Goal: Information Seeking & Learning: Find specific fact

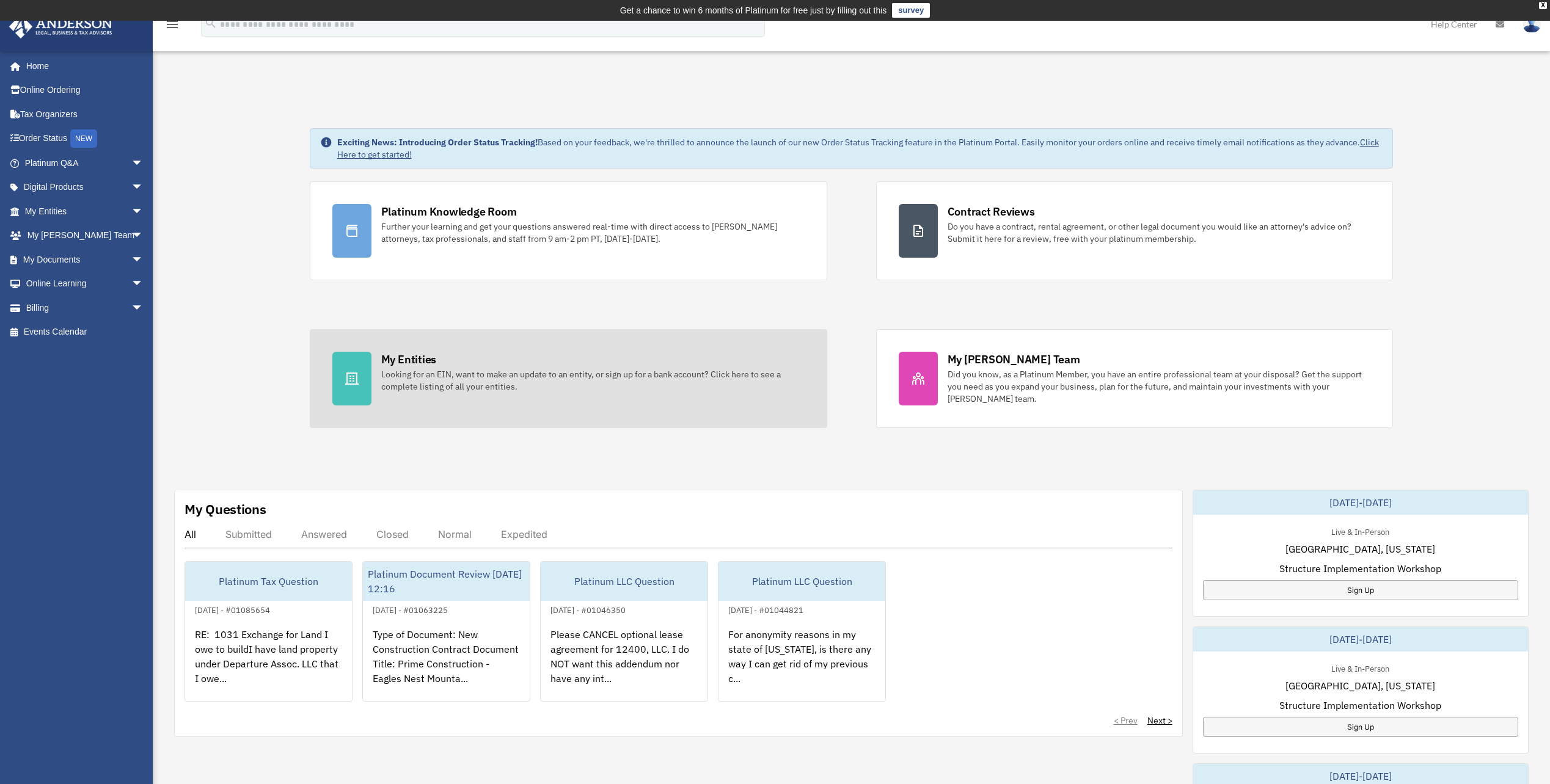
click at [434, 394] on link "My Entities Looking for an EIN, want to make an update to an entity, or sign up…" at bounding box center [568, 379] width 517 height 99
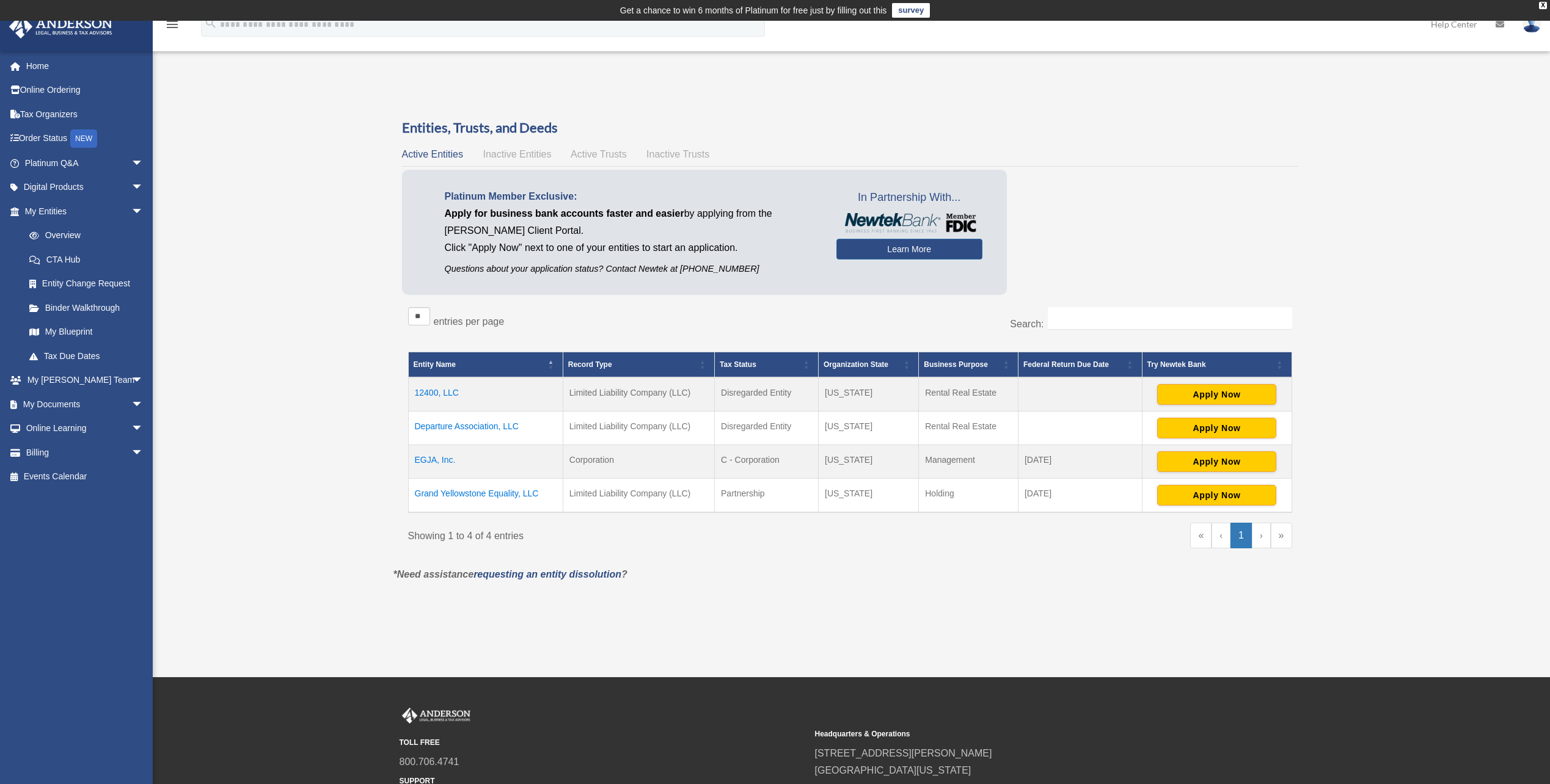
click at [425, 463] on td "EGJA, Inc." at bounding box center [485, 462] width 154 height 33
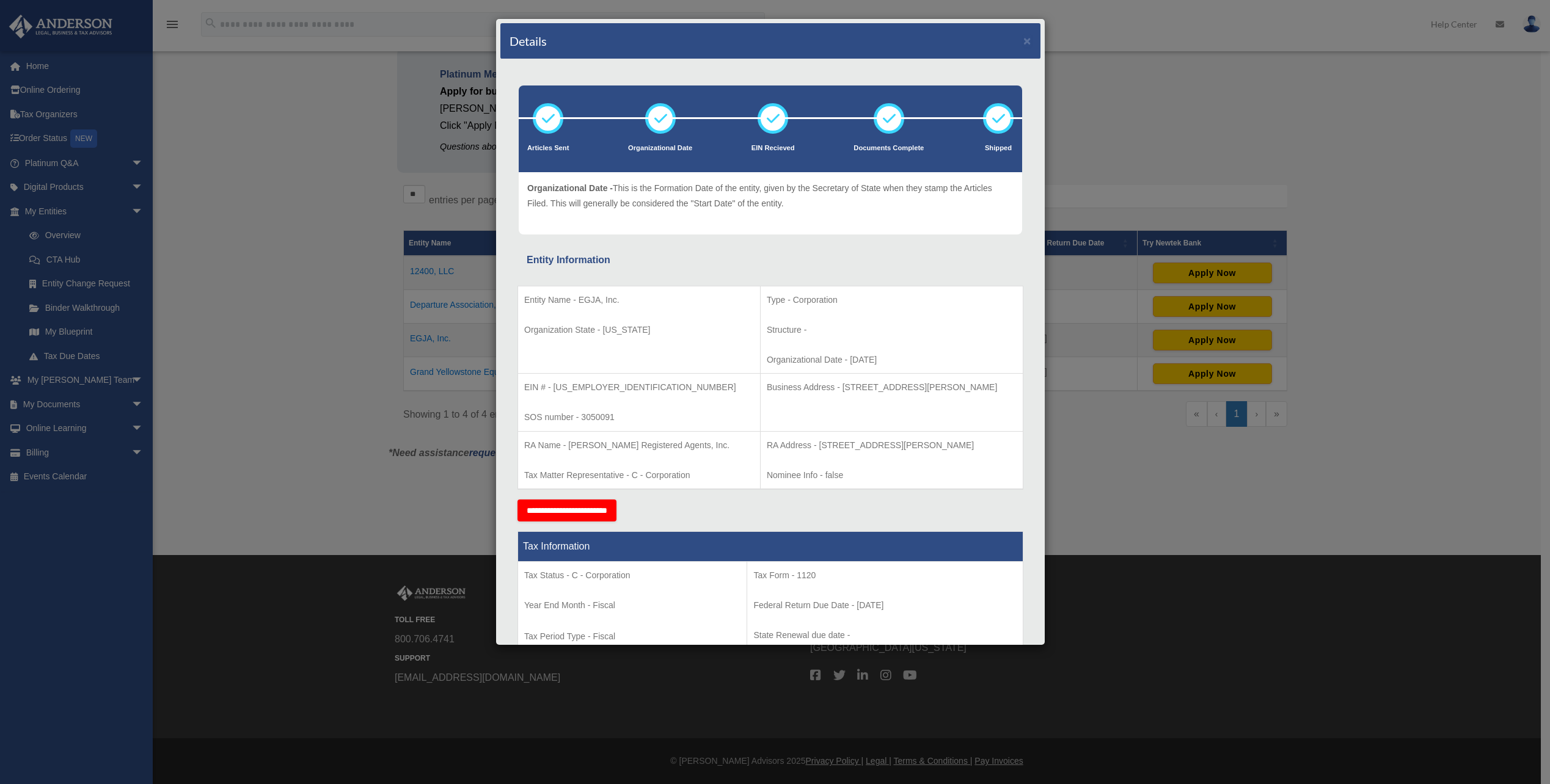
click at [1022, 41] on div "Details ×" at bounding box center [770, 41] width 540 height 36
click at [1023, 41] on button "×" at bounding box center [1027, 40] width 8 height 13
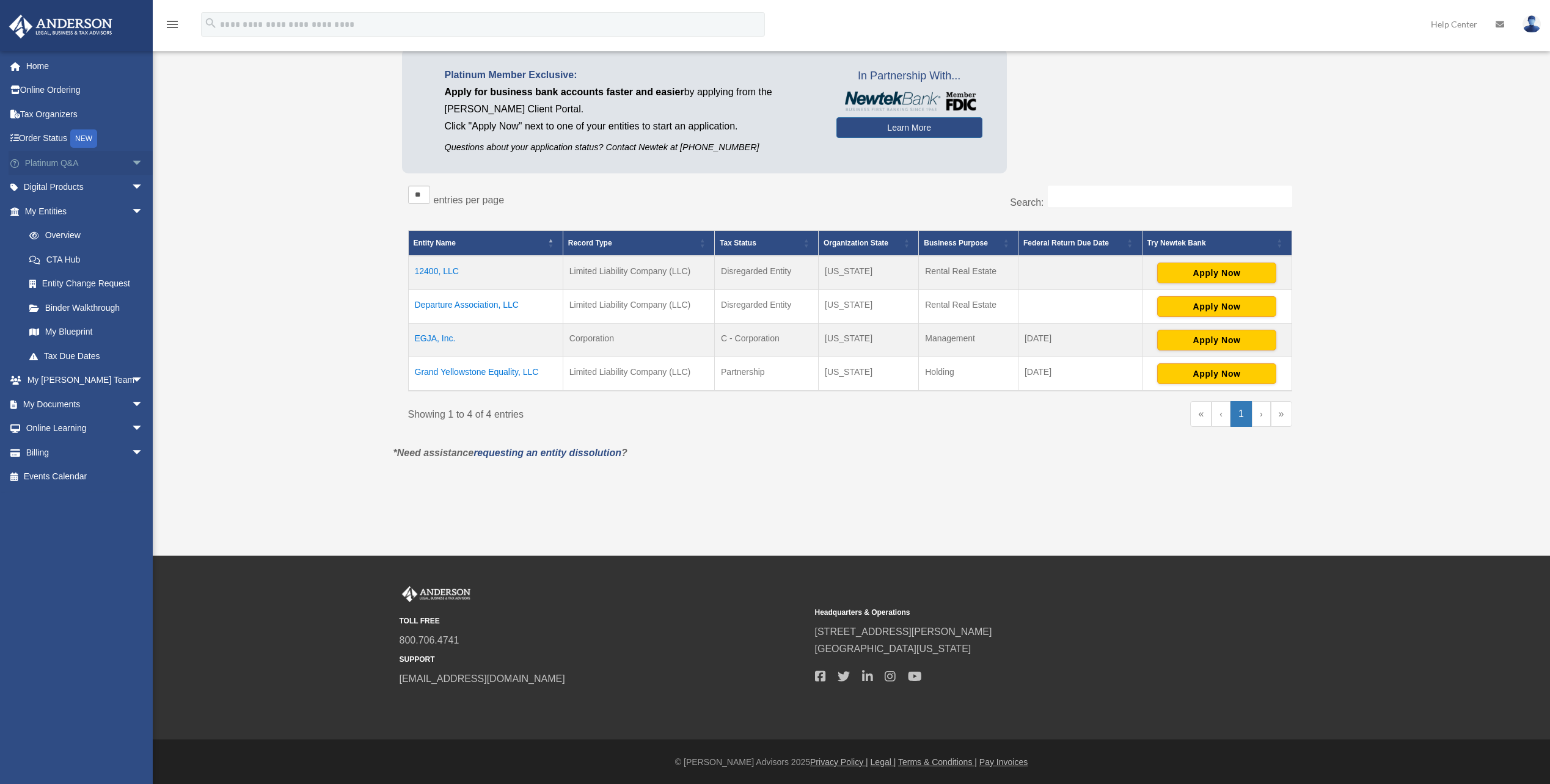
click at [131, 166] on span "arrow_drop_down" at bounding box center [143, 164] width 25 height 25
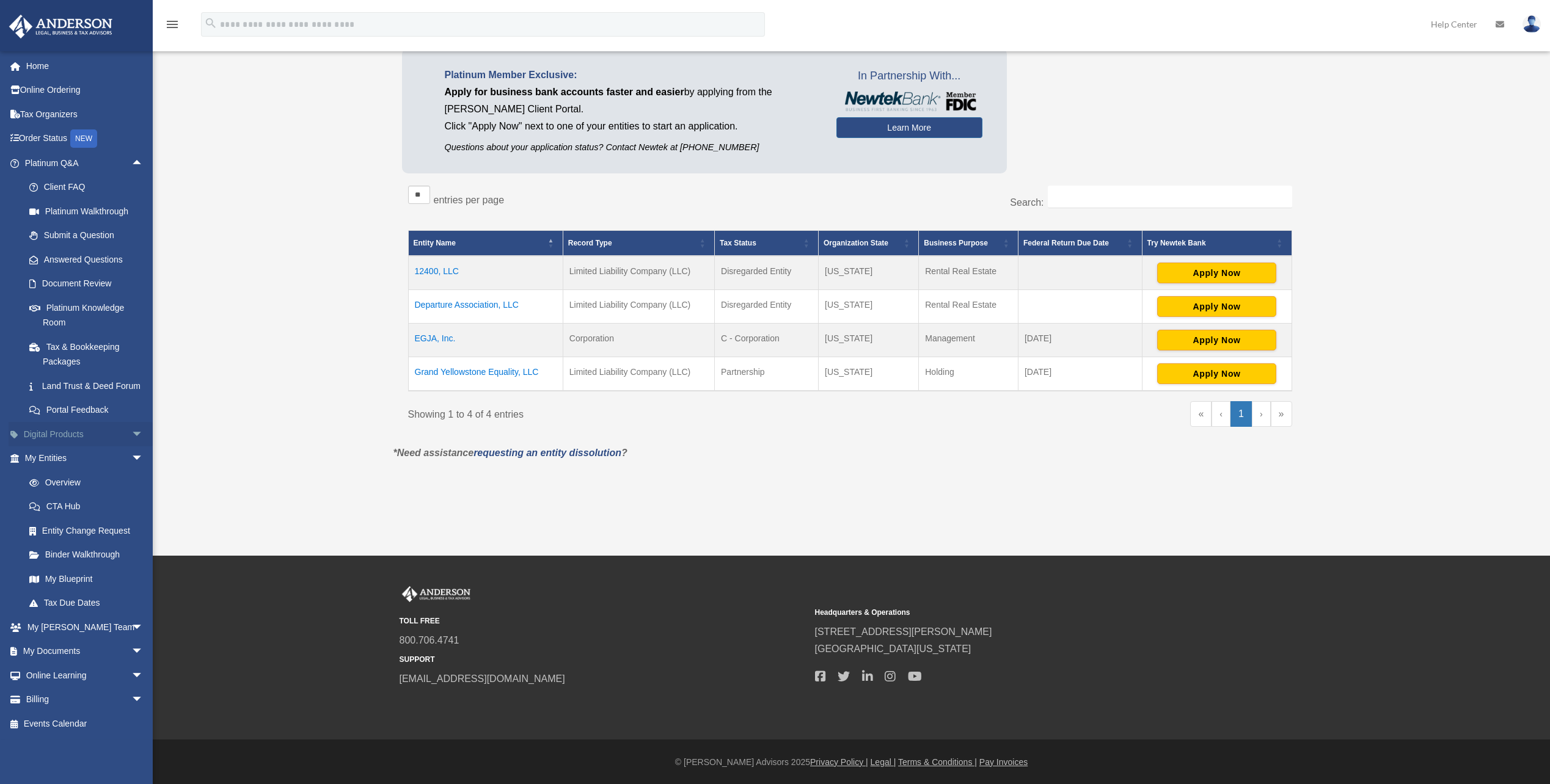
click at [131, 447] on span "arrow_drop_down" at bounding box center [143, 435] width 25 height 25
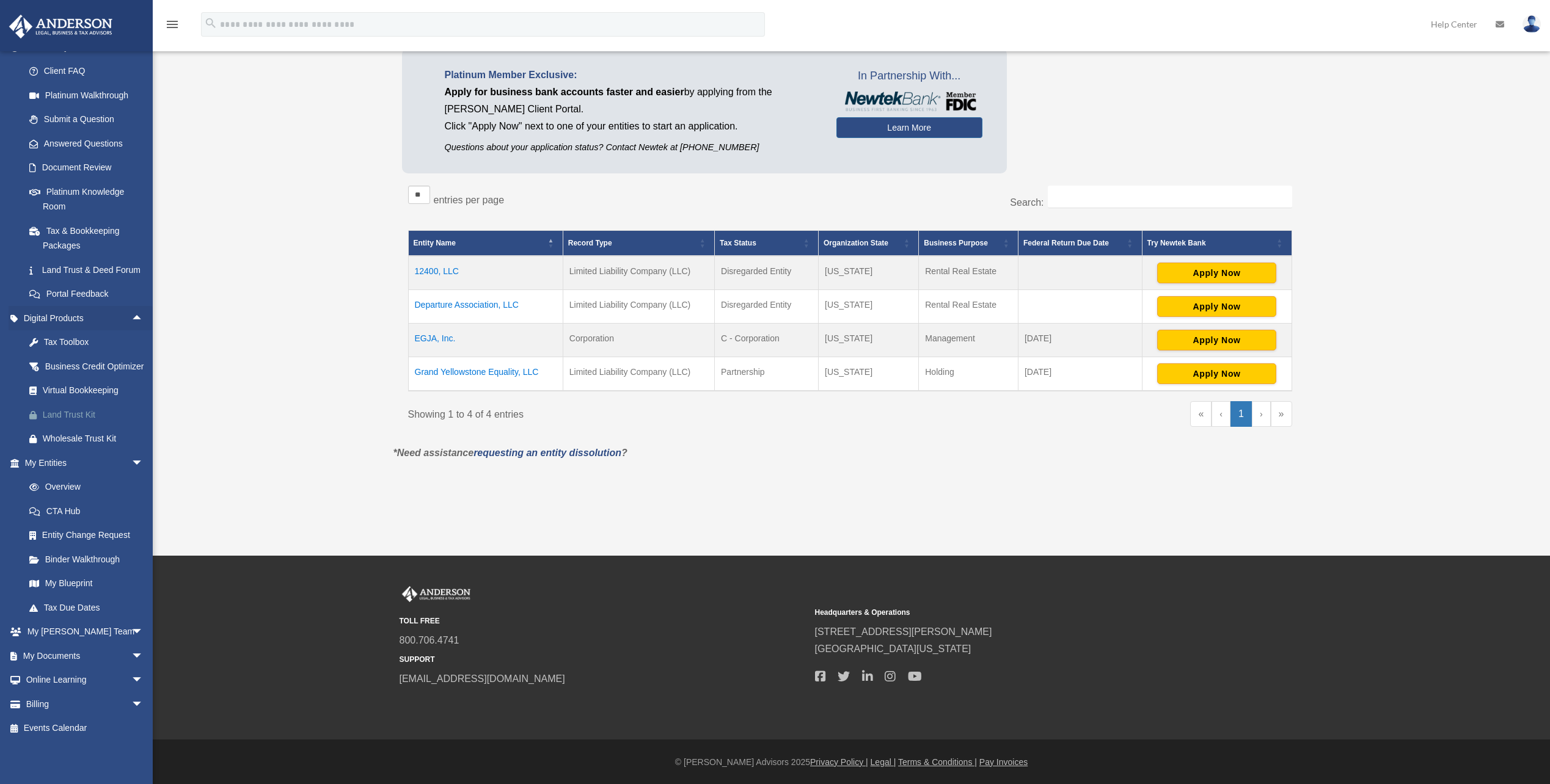
scroll to position [146, 0]
click at [131, 630] on span "arrow_drop_down" at bounding box center [143, 632] width 25 height 25
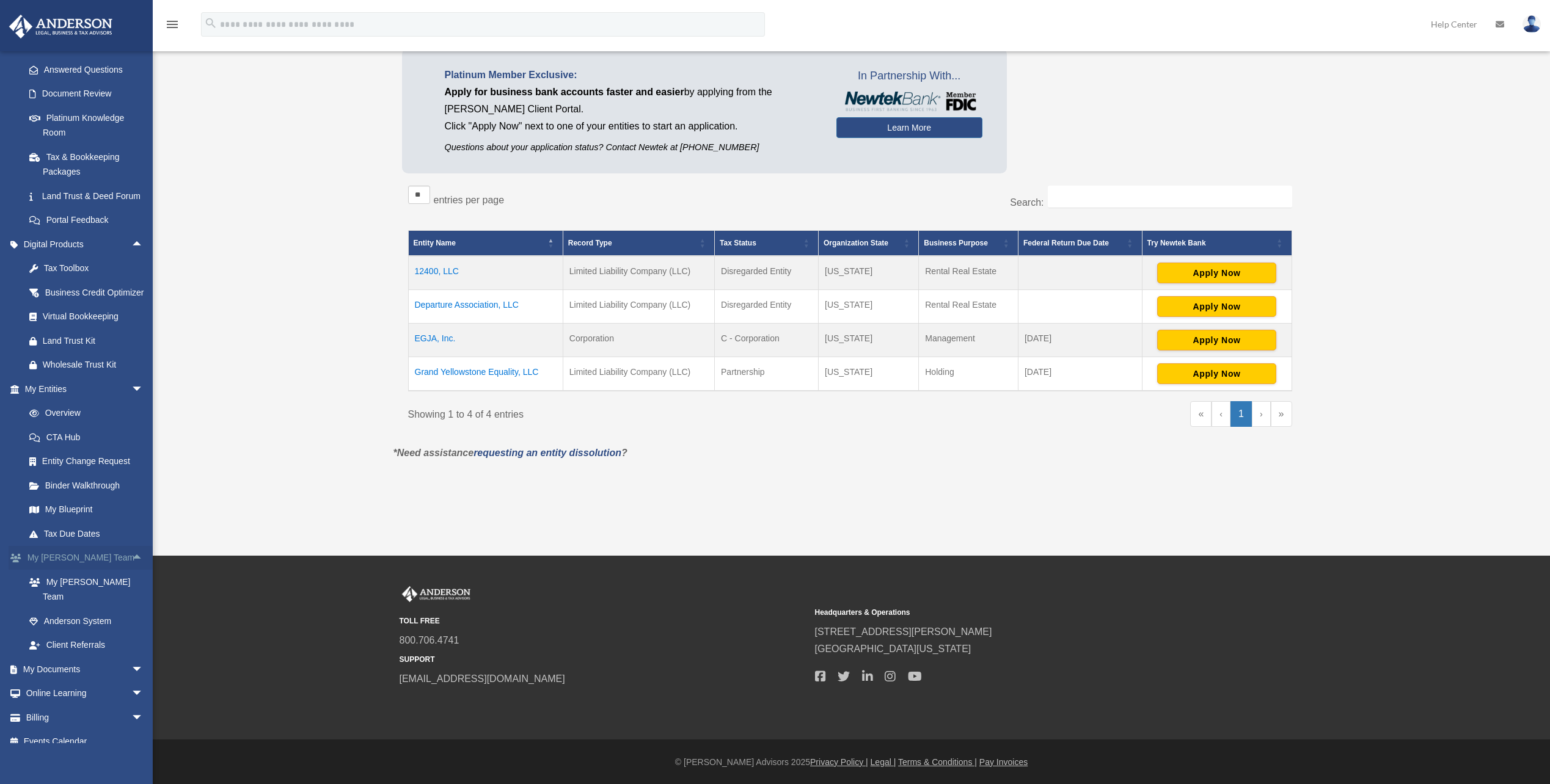
scroll to position [207, 0]
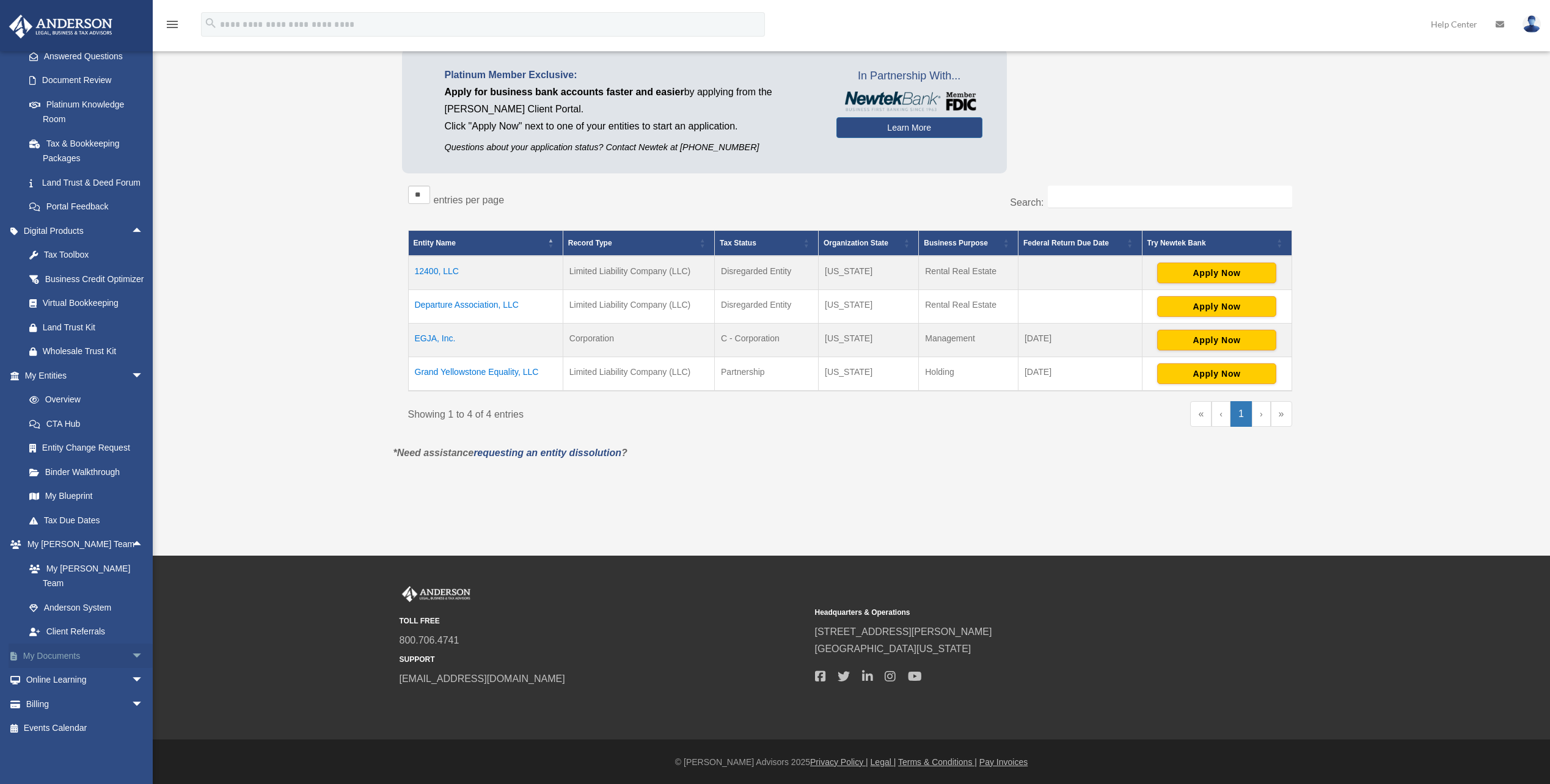
click at [131, 668] on span "arrow_drop_down" at bounding box center [143, 656] width 25 height 25
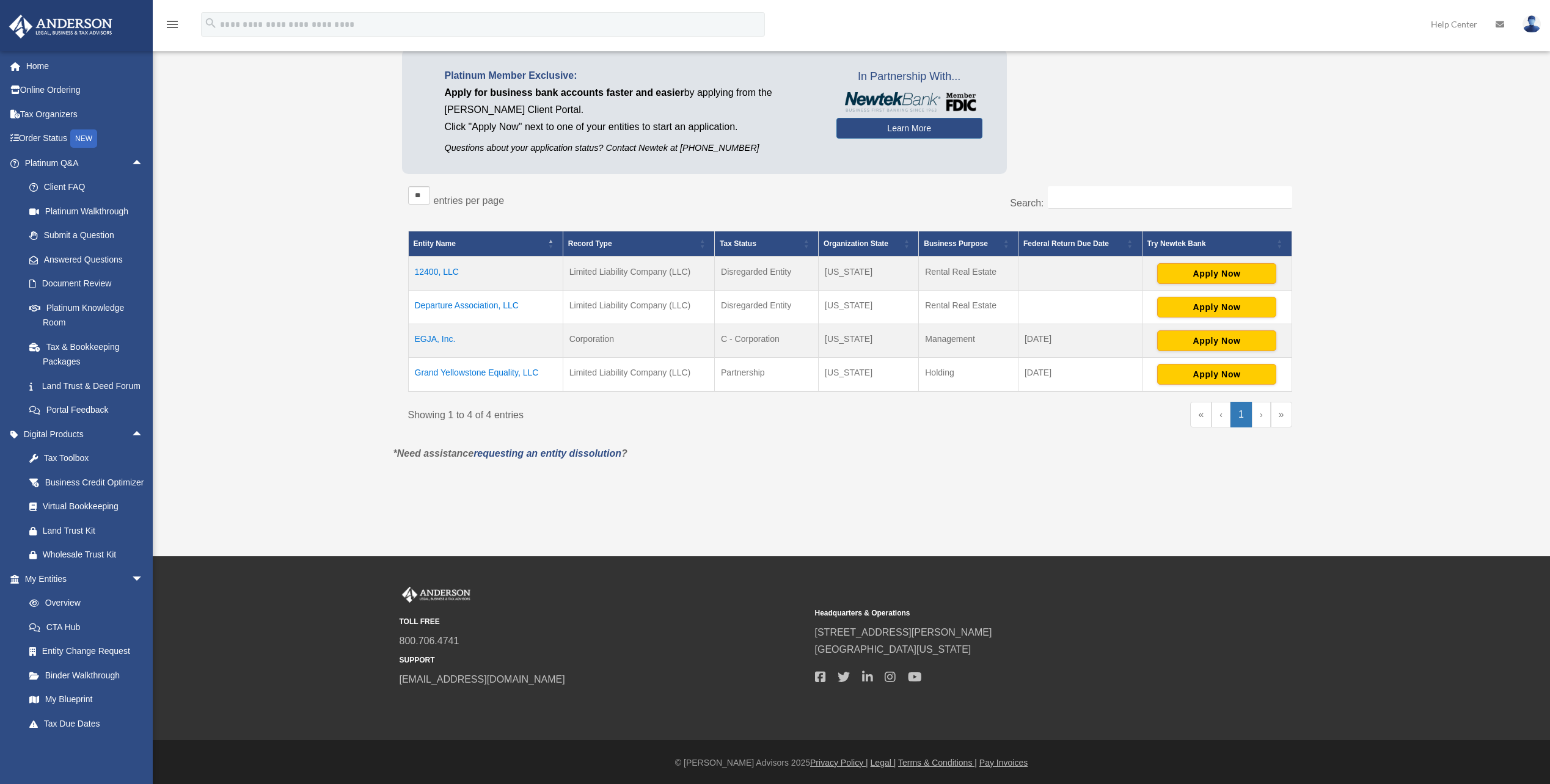
scroll to position [122, 0]
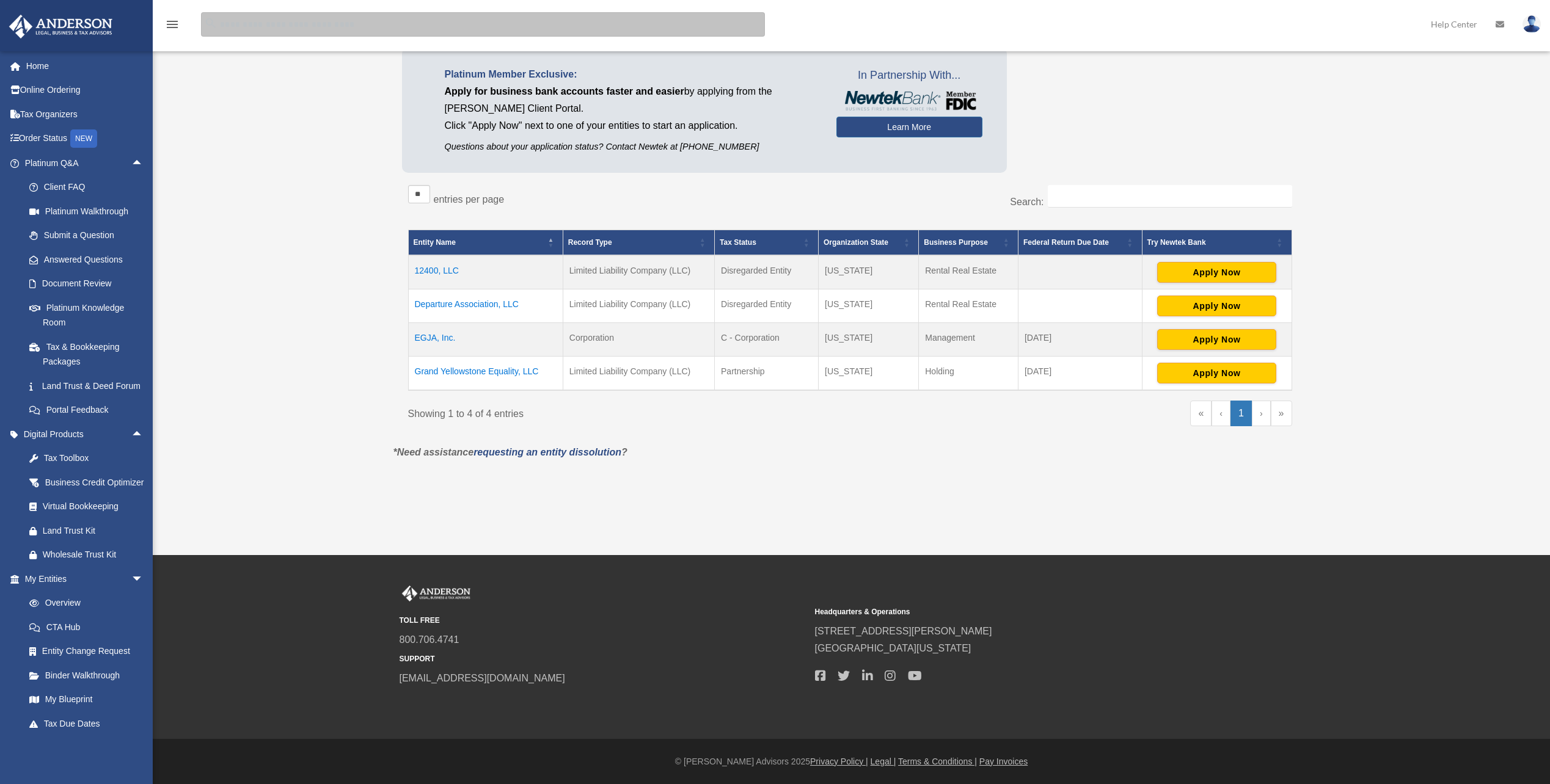
click at [302, 21] on input "search" at bounding box center [483, 24] width 564 height 25
paste input "**********"
type input "**********"
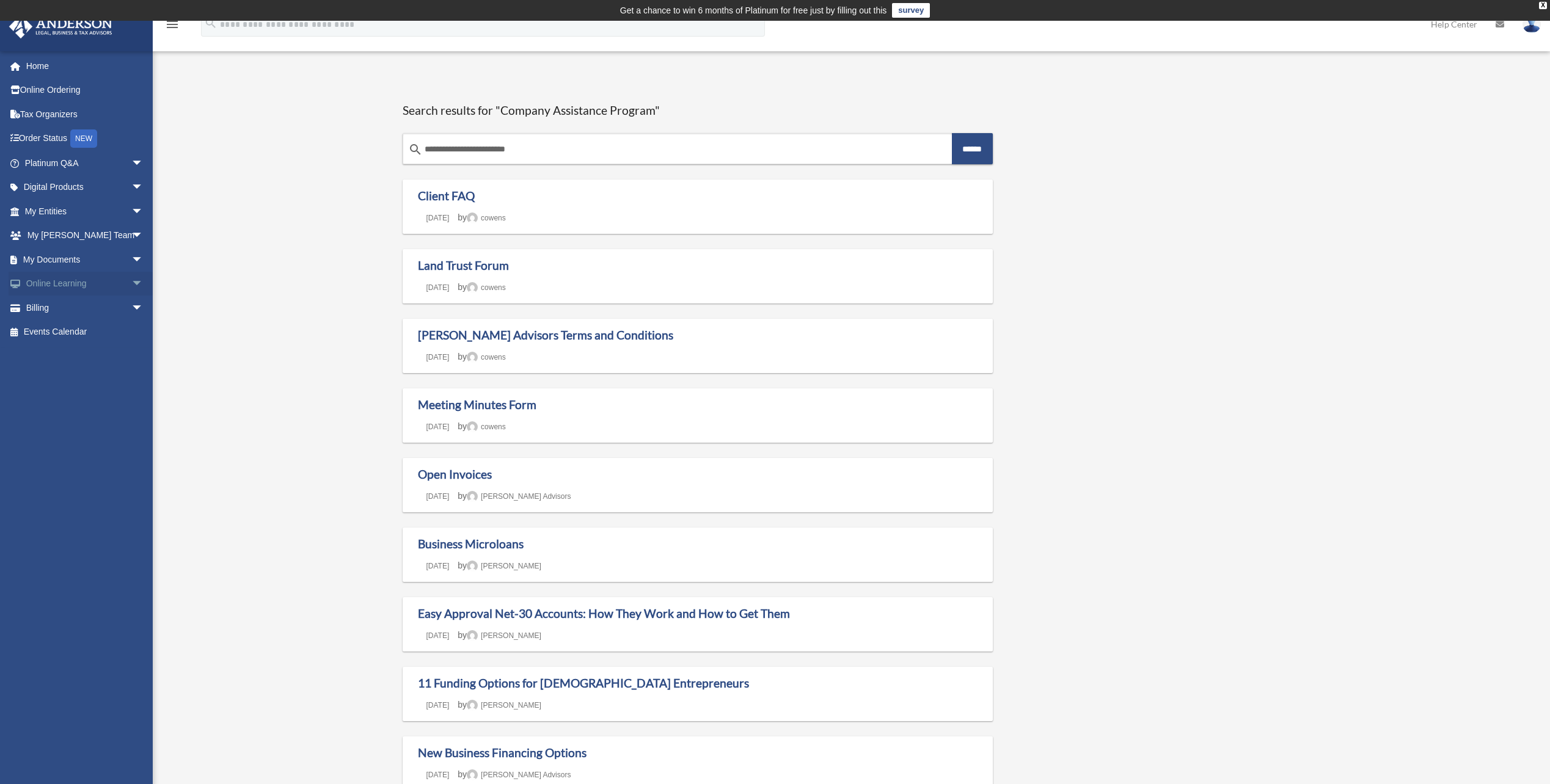
click at [115, 280] on link "Online Learning arrow_drop_down" at bounding box center [85, 284] width 153 height 25
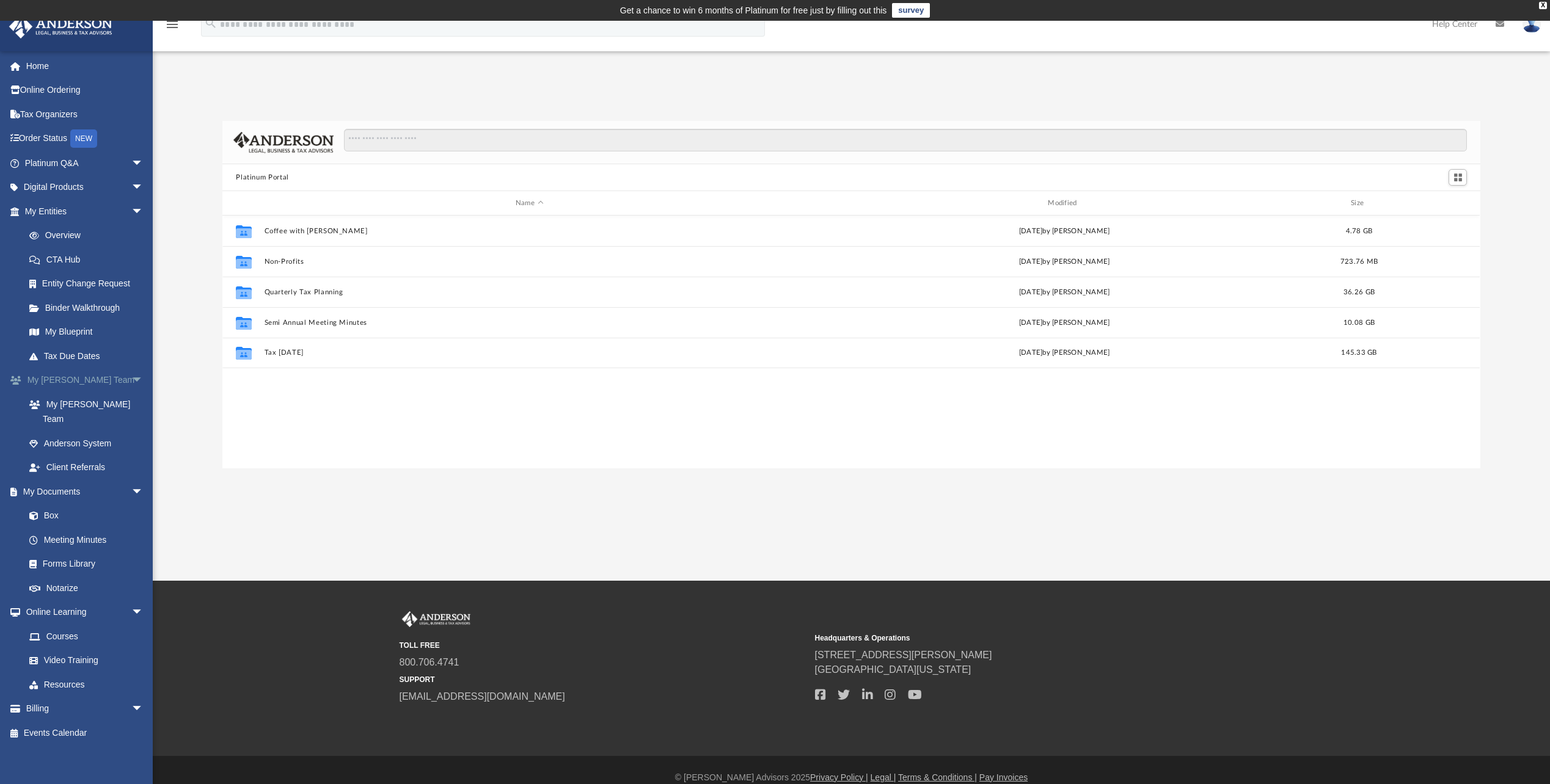
scroll to position [269, 1249]
click at [71, 264] on link "CTA Hub" at bounding box center [89, 260] width 144 height 25
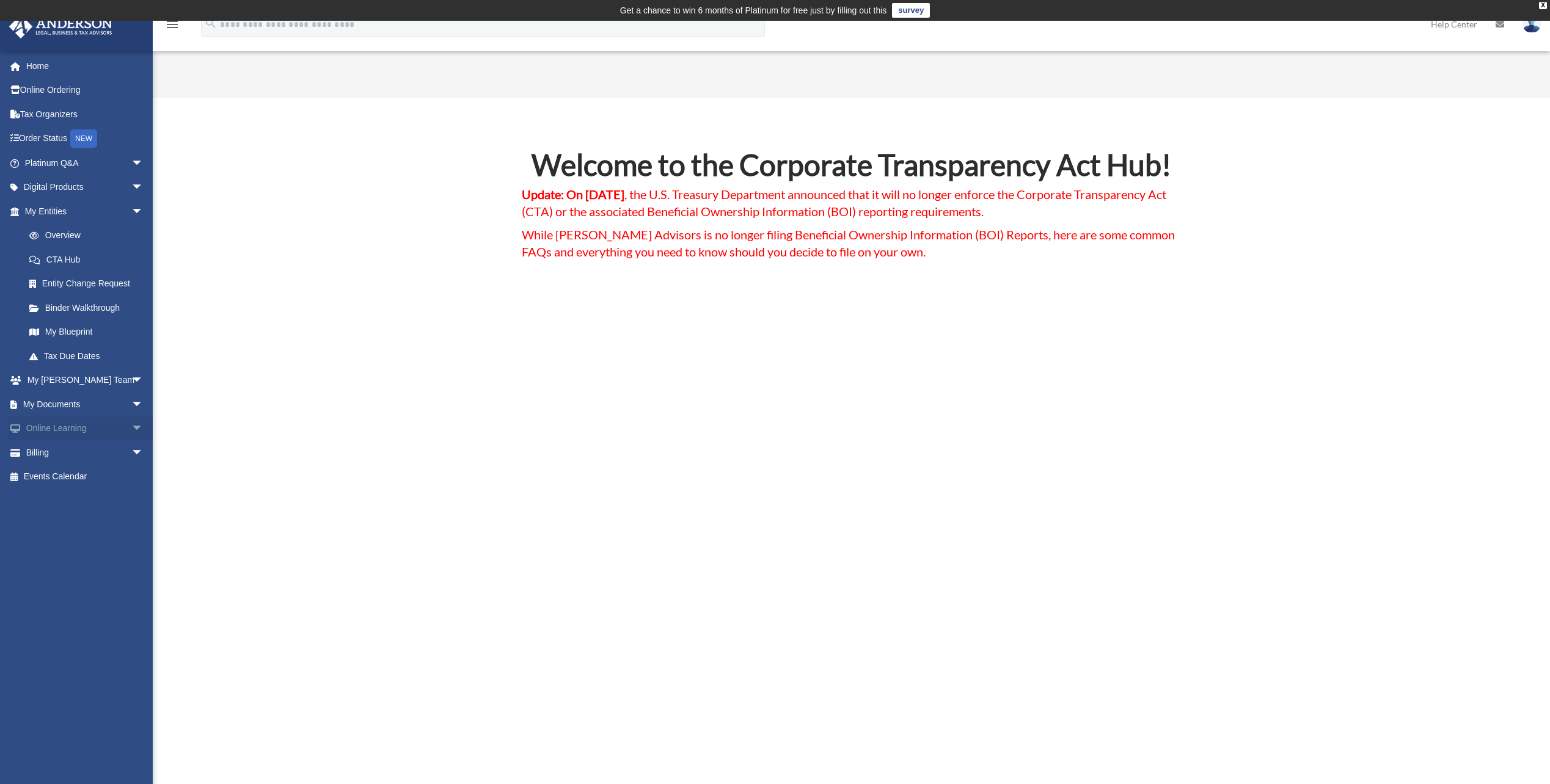
click at [131, 432] on span "arrow_drop_down" at bounding box center [143, 429] width 25 height 25
click at [131, 405] on span "arrow_drop_down" at bounding box center [143, 405] width 25 height 25
click at [131, 382] on span "arrow_drop_down" at bounding box center [143, 381] width 25 height 25
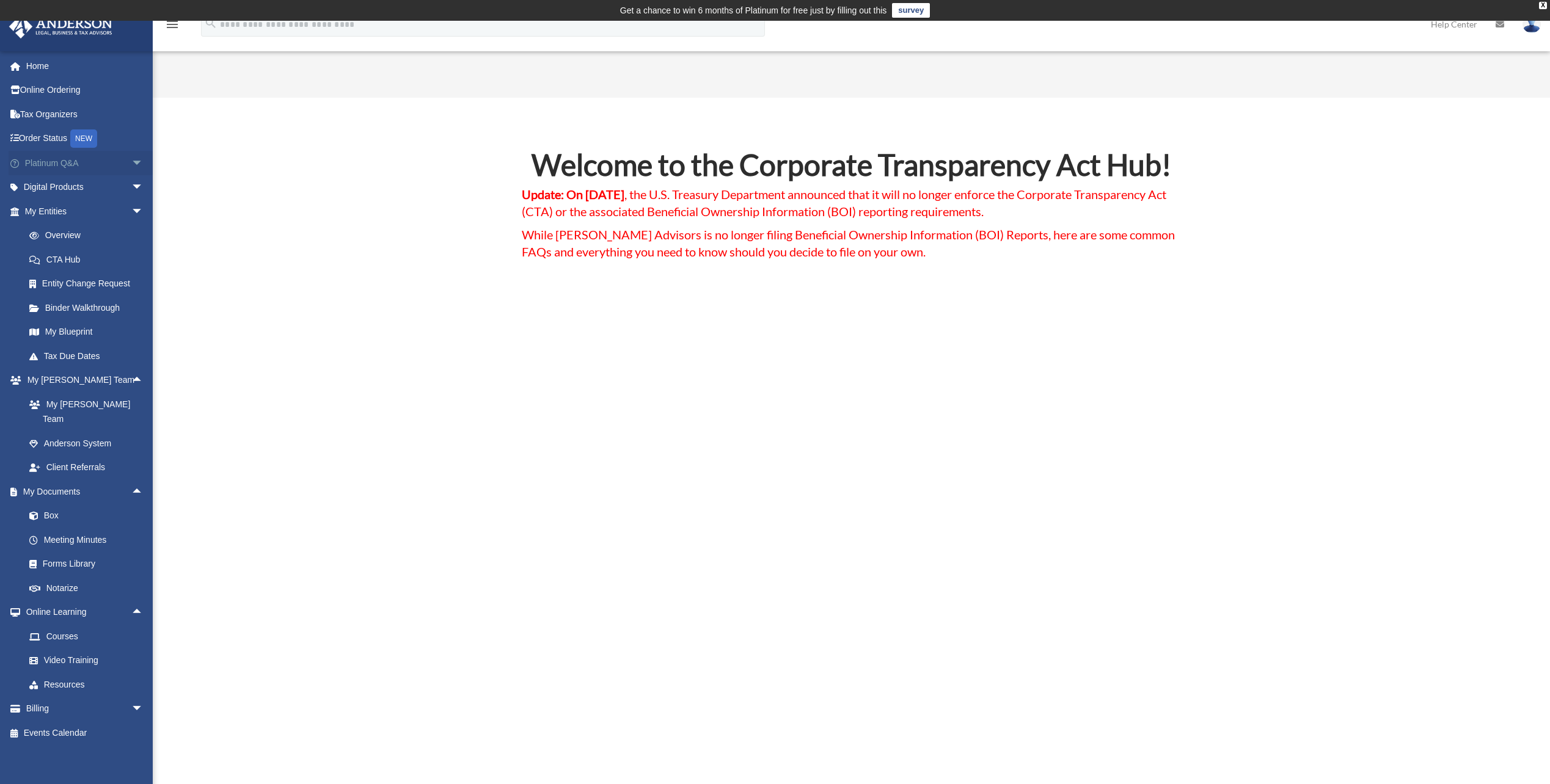
click at [131, 170] on span "arrow_drop_down" at bounding box center [143, 164] width 25 height 25
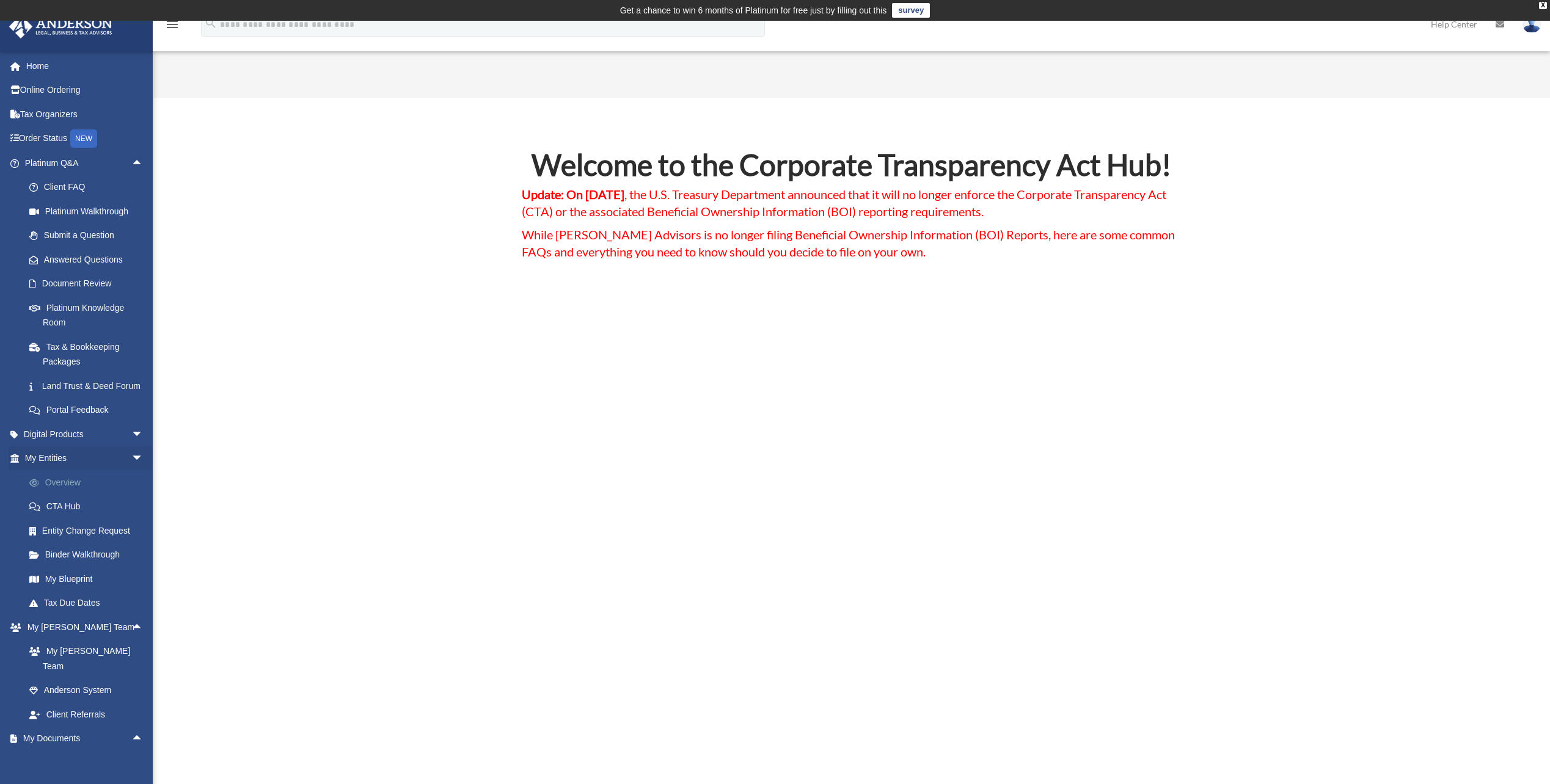
click at [61, 494] on link "Overview" at bounding box center [89, 483] width 144 height 25
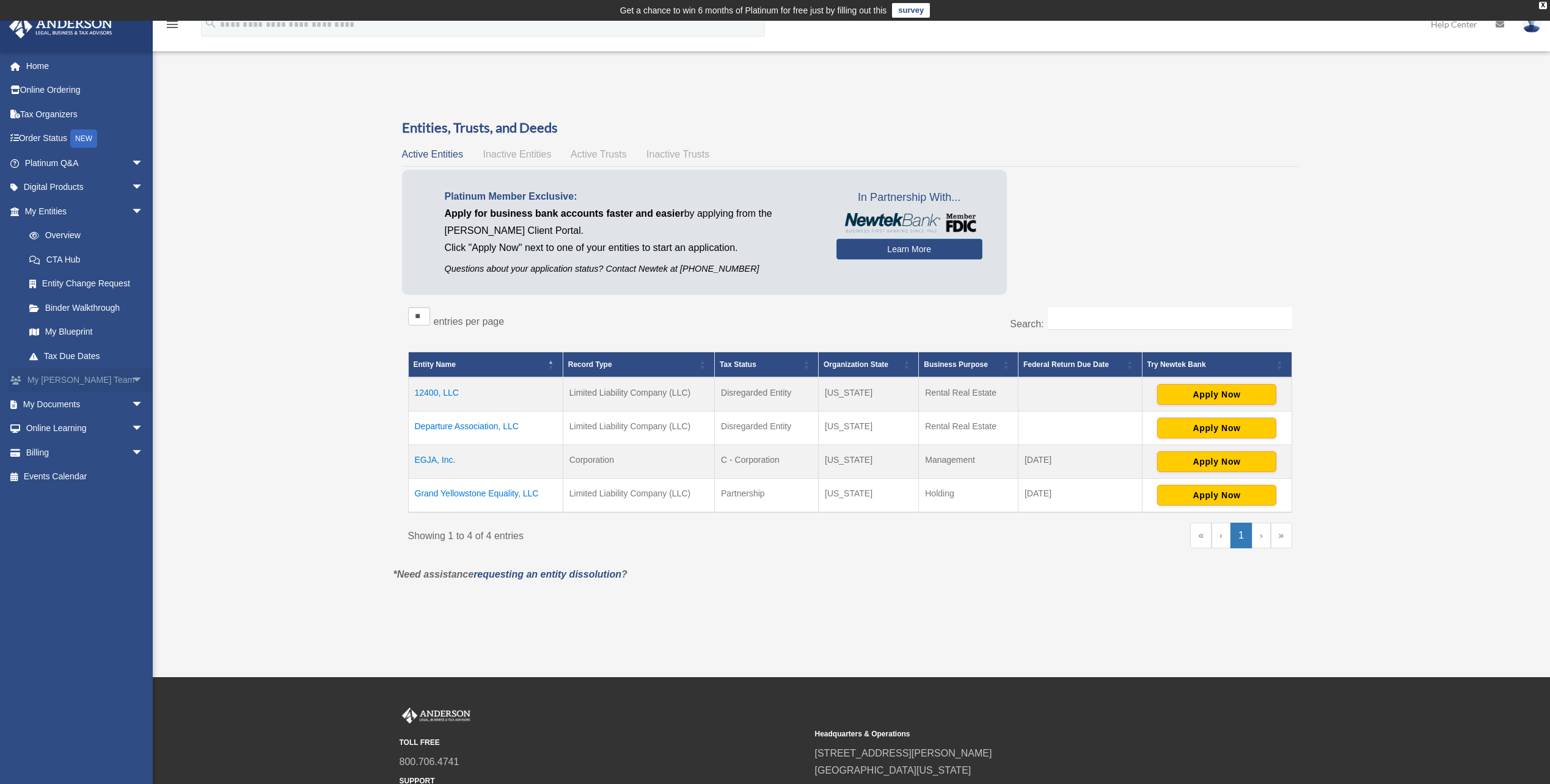
click at [131, 380] on span "arrow_drop_down" at bounding box center [143, 381] width 25 height 25
click at [97, 456] on link "Client Referrals" at bounding box center [89, 468] width 144 height 25
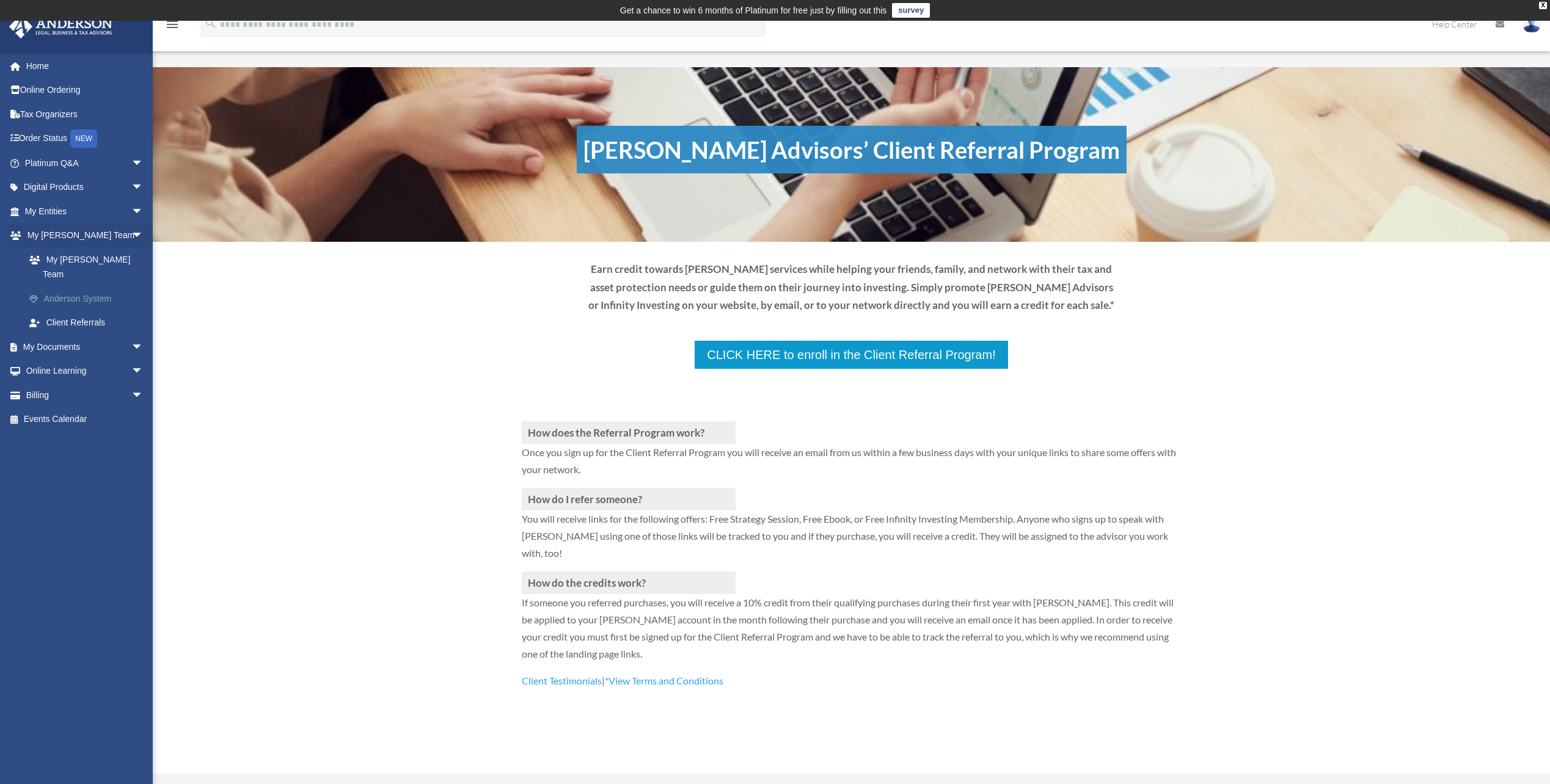
click at [79, 286] on link "Anderson System" at bounding box center [89, 298] width 144 height 25
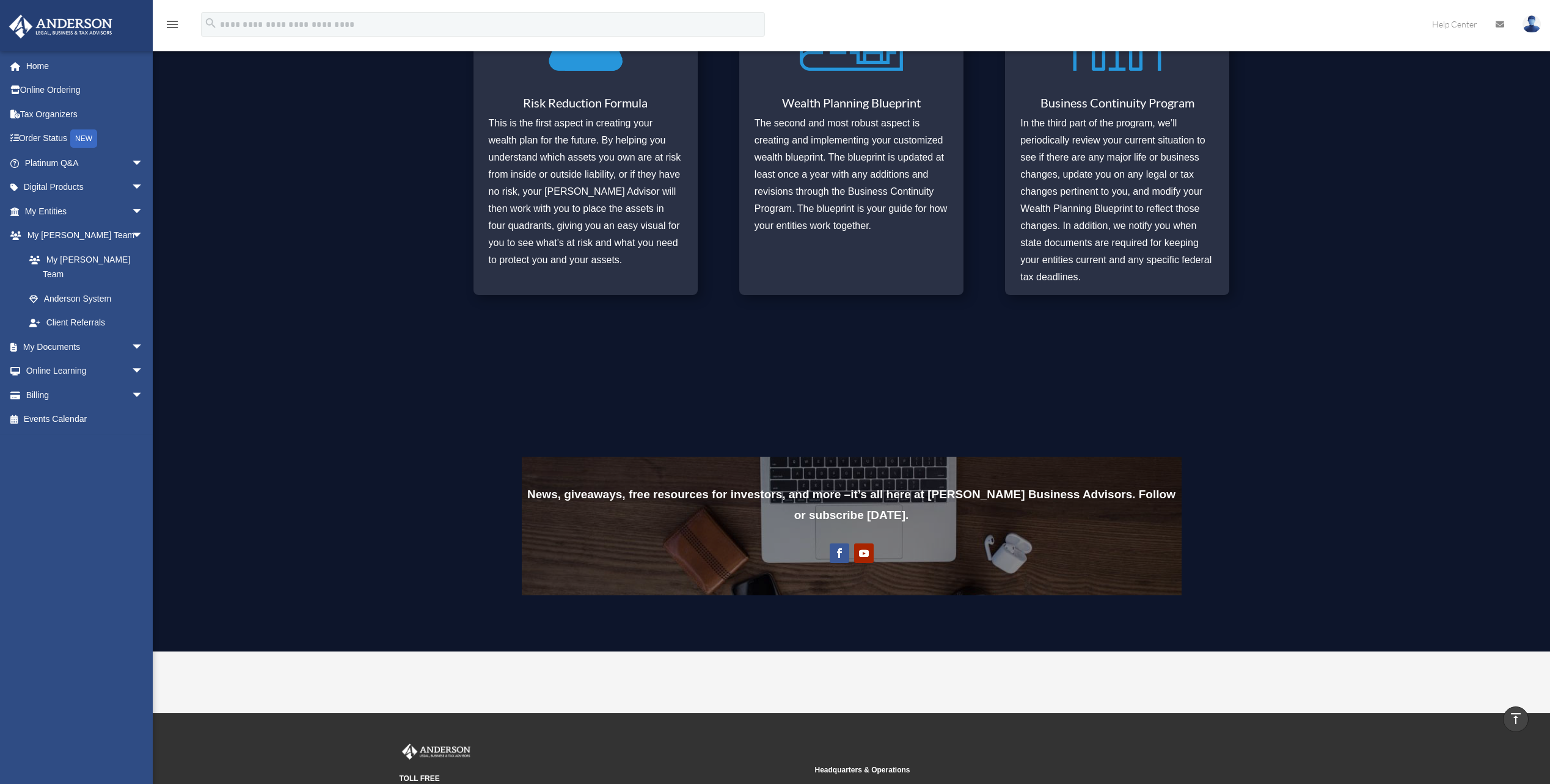
scroll to position [733, 0]
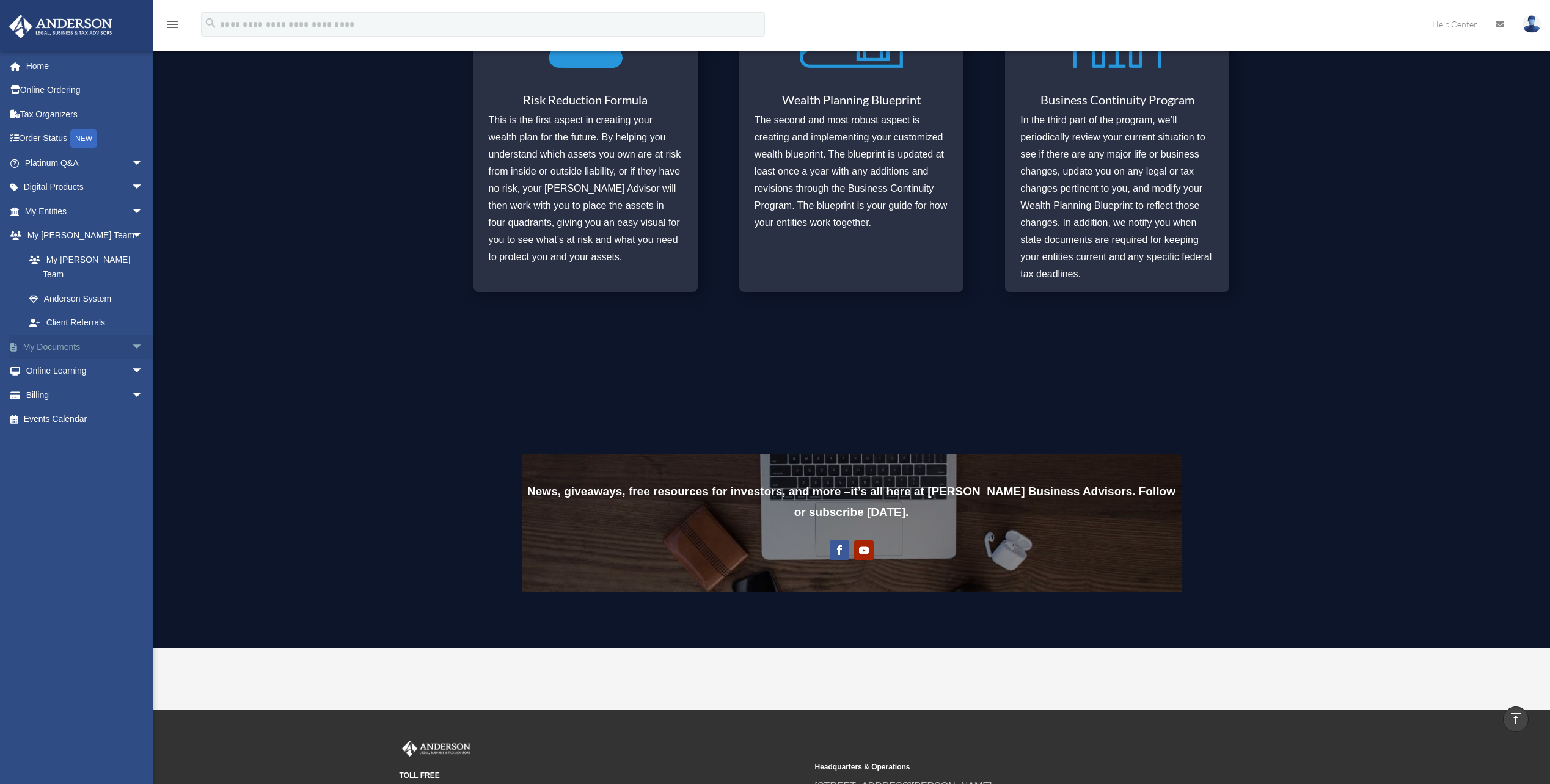
click at [41, 335] on link "My Documents arrow_drop_down" at bounding box center [85, 347] width 153 height 25
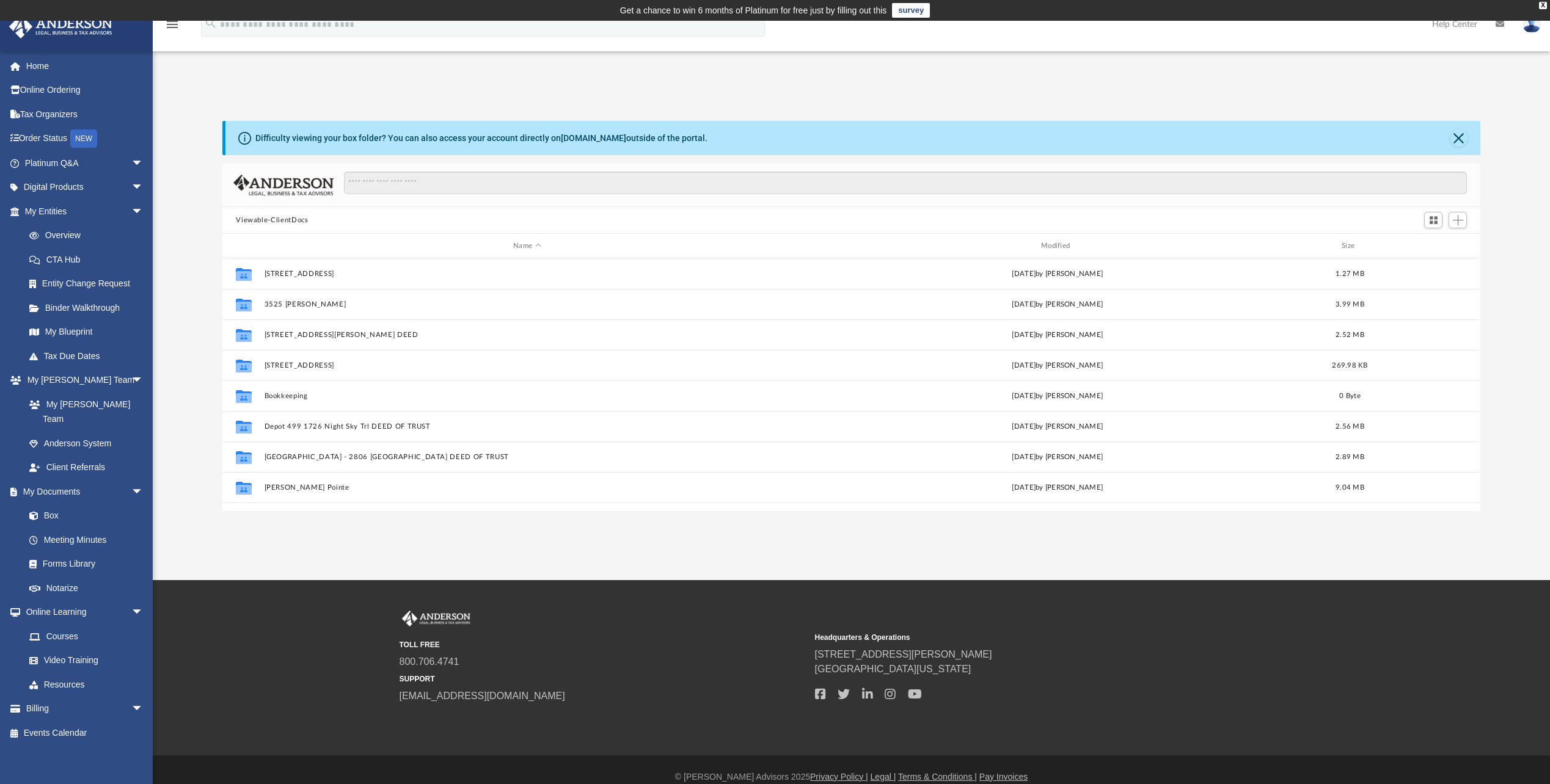
scroll to position [269, 1249]
click at [131, 191] on span "arrow_drop_down" at bounding box center [143, 188] width 25 height 25
click at [115, 168] on link "Platinum Q&A arrow_drop_down" at bounding box center [85, 163] width 153 height 25
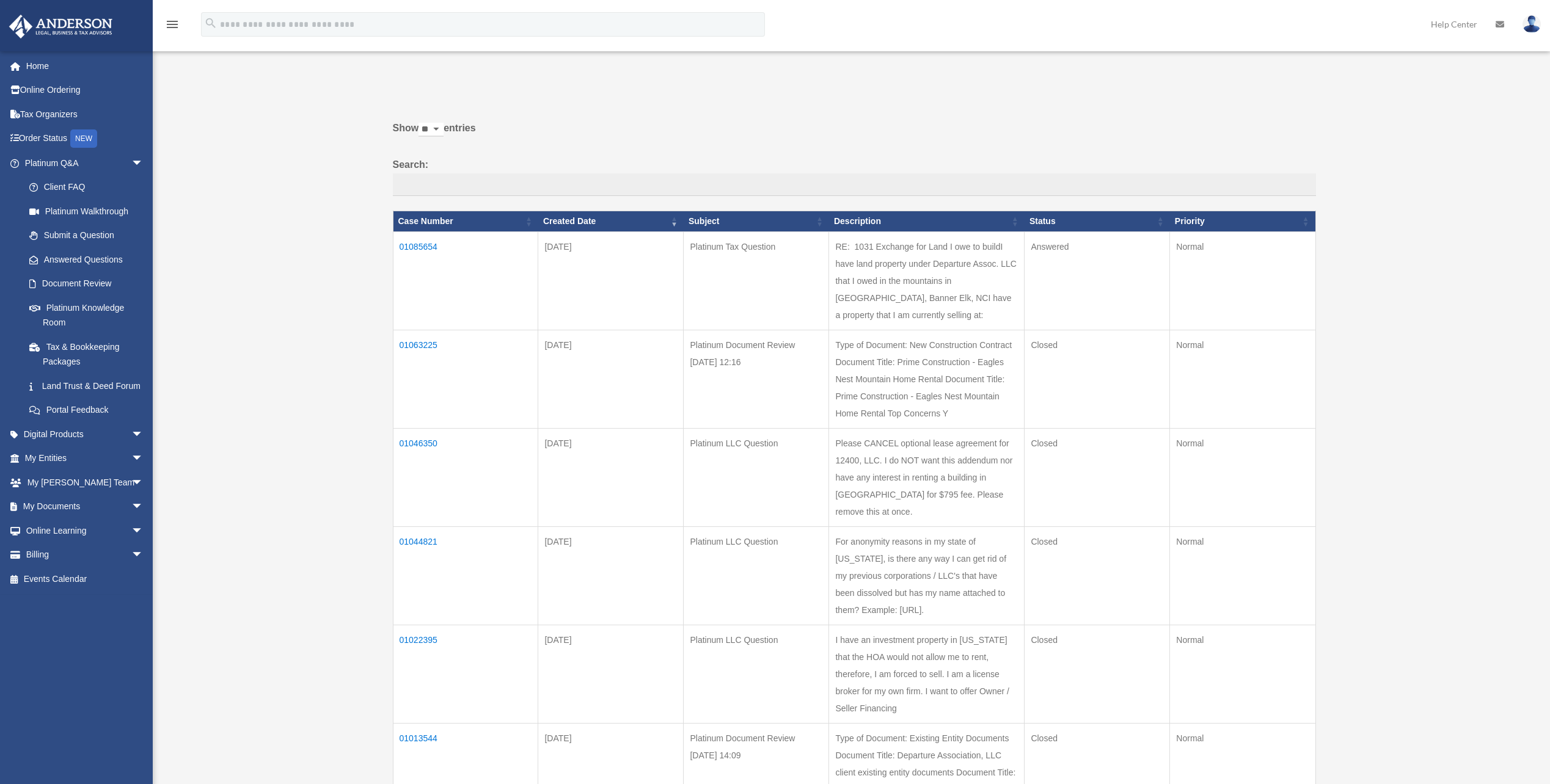
scroll to position [61, 0]
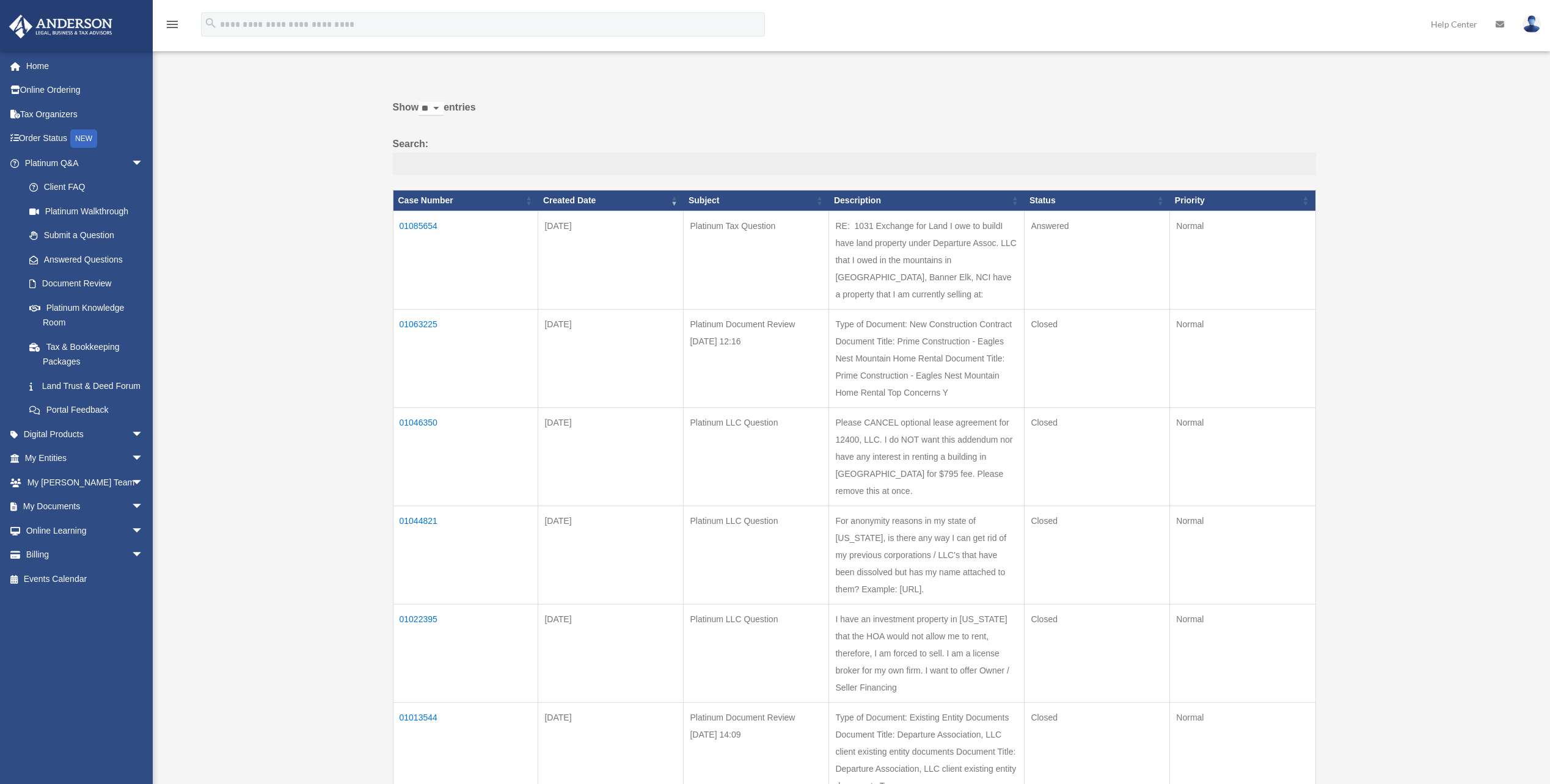
click at [449, 161] on input "Search:" at bounding box center [854, 164] width 923 height 23
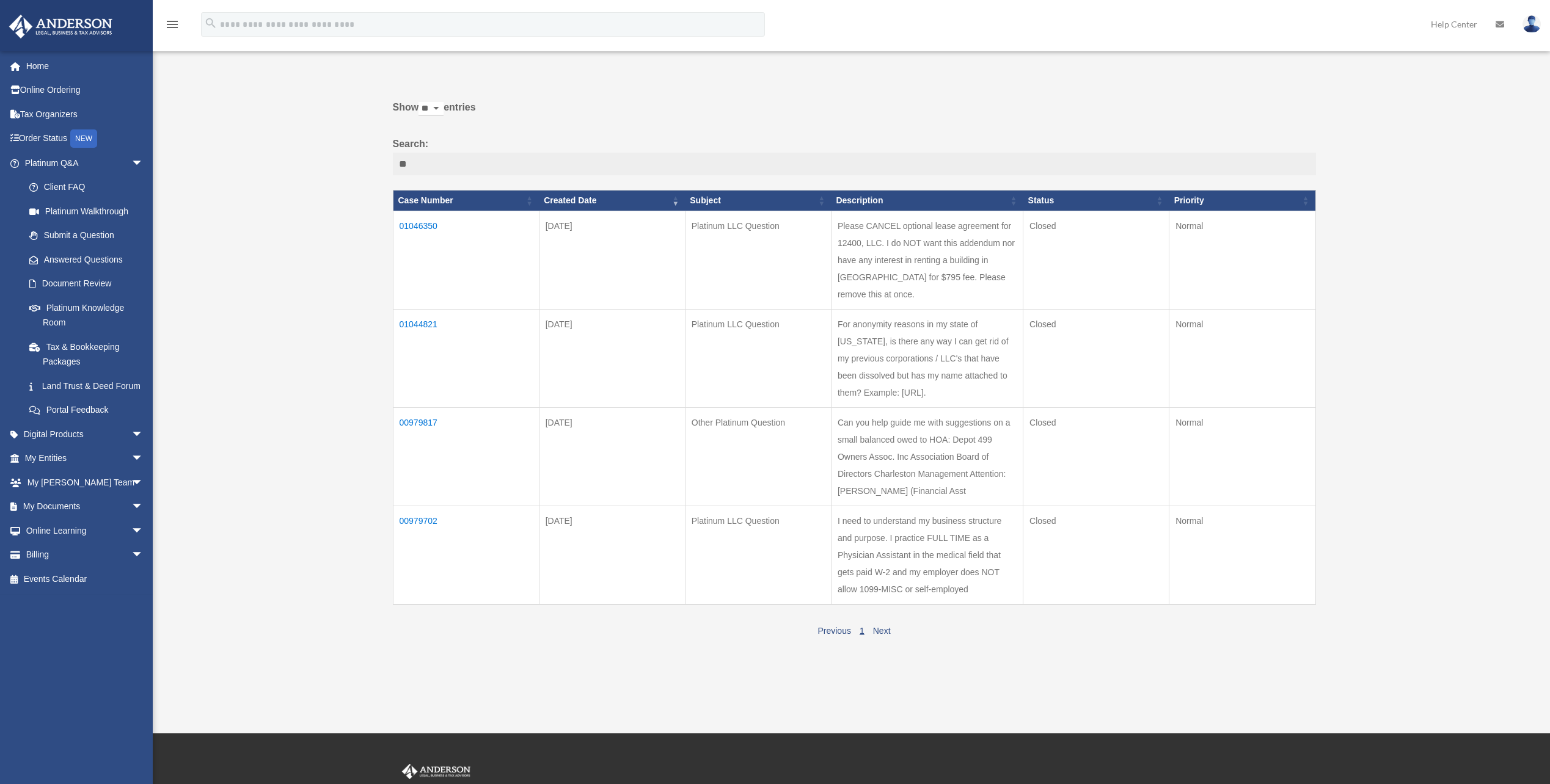
type input "*"
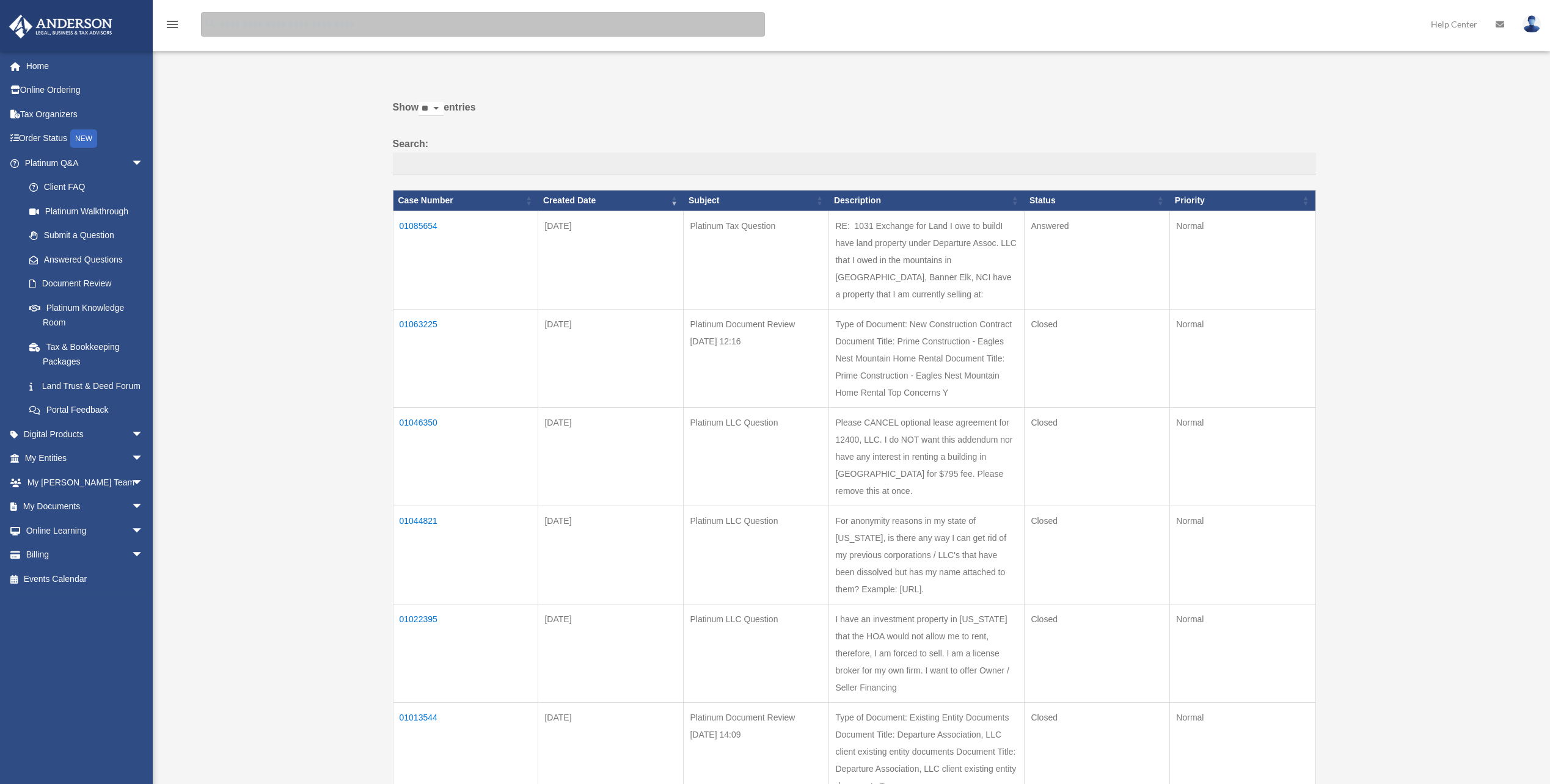
click at [314, 27] on input "search" at bounding box center [483, 24] width 564 height 25
type input "*"
type input "**********"
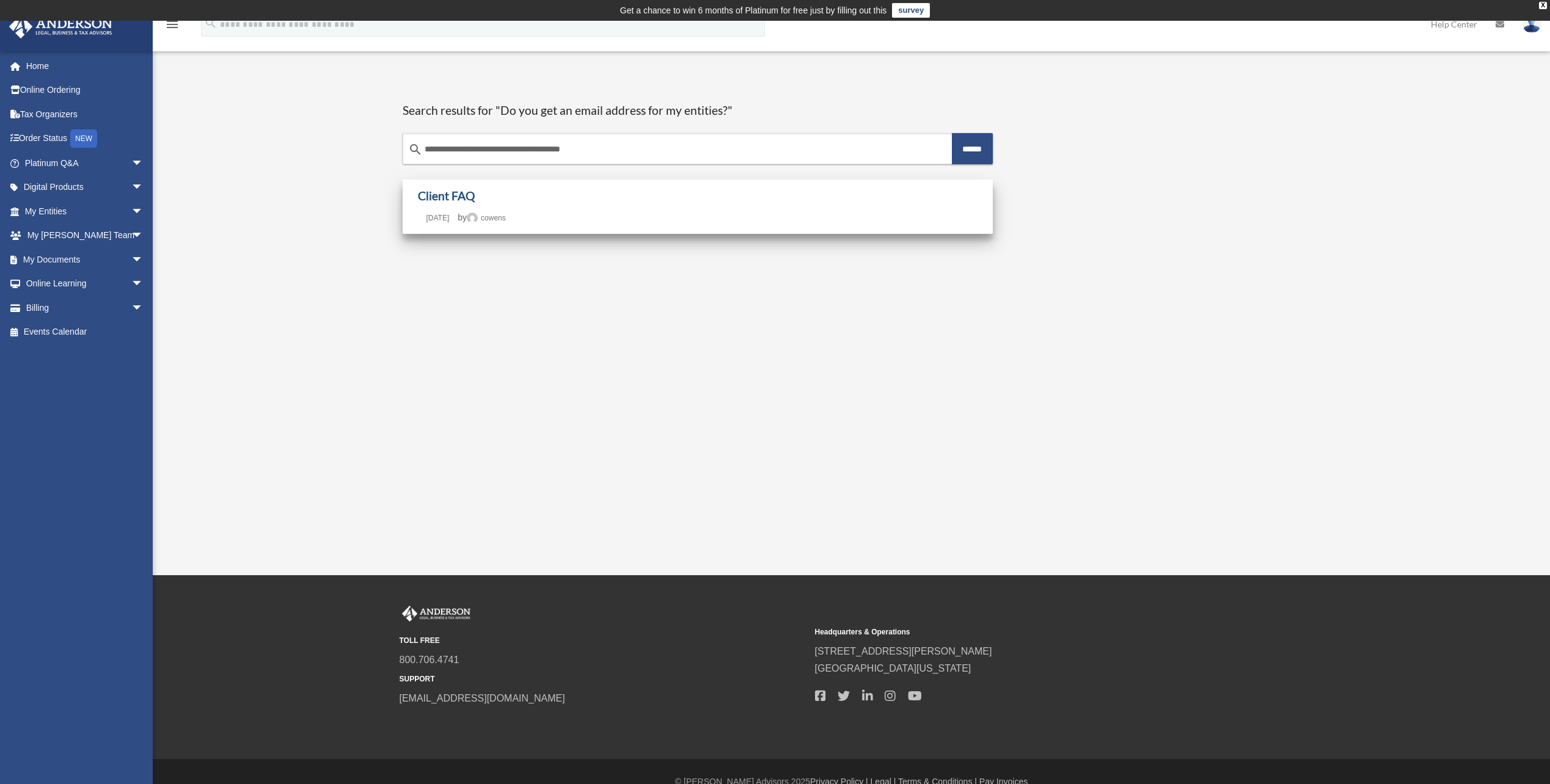
click at [443, 196] on link "Client FAQ" at bounding box center [446, 196] width 57 height 14
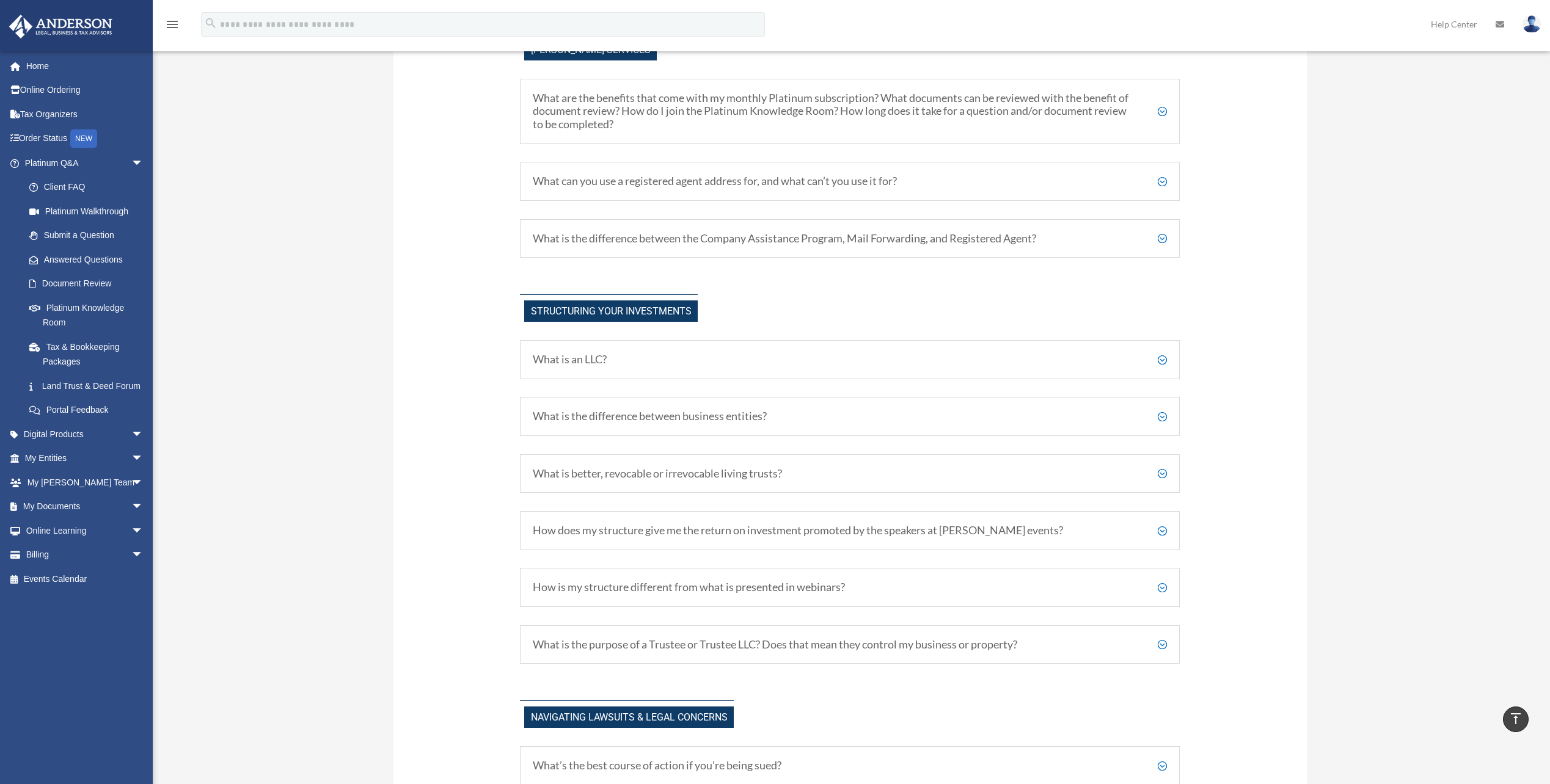
scroll to position [489, 0]
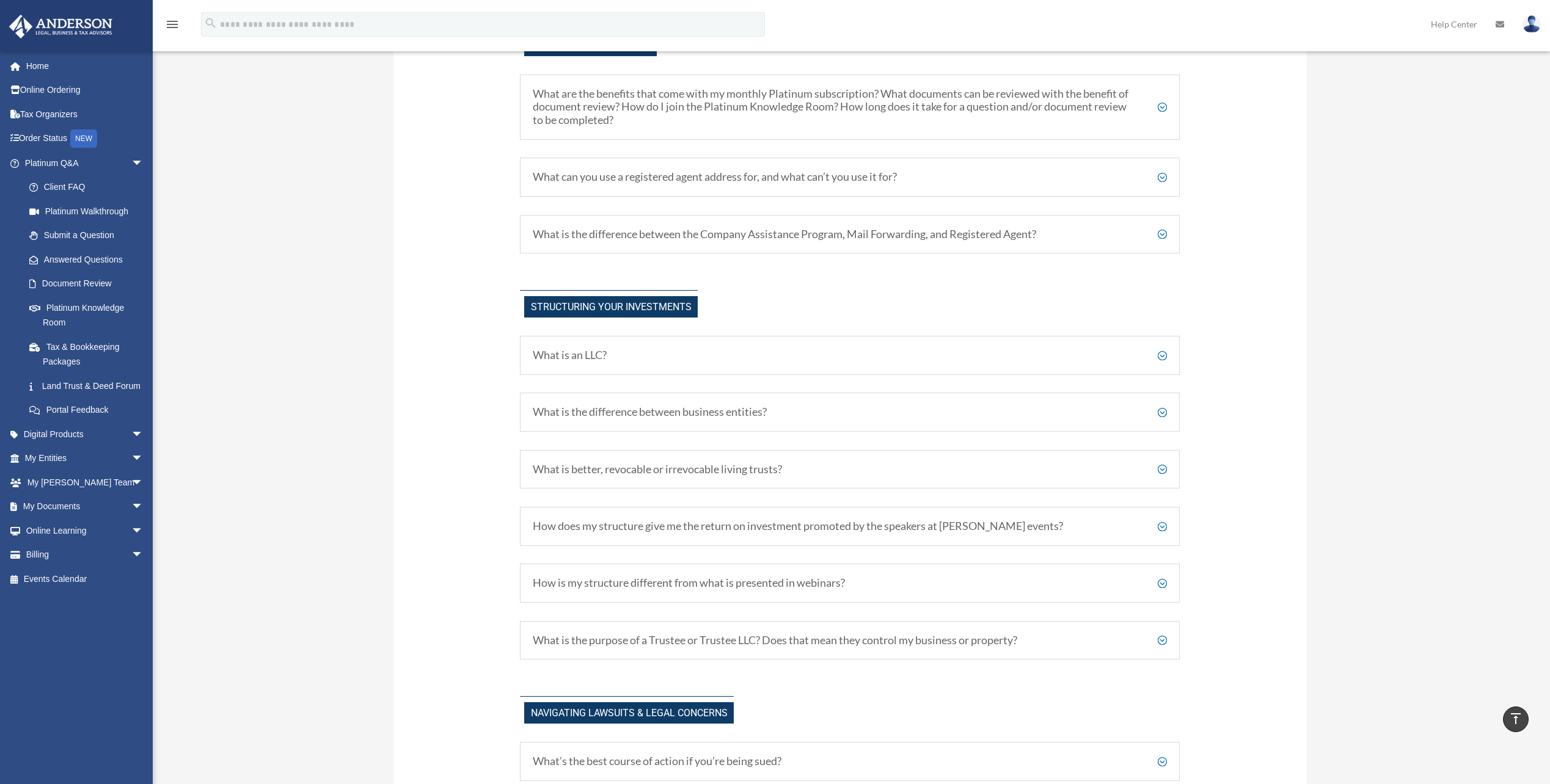
click at [1155, 472] on h5 "What is better, revocable or irrevocable living trusts?" at bounding box center [850, 470] width 635 height 13
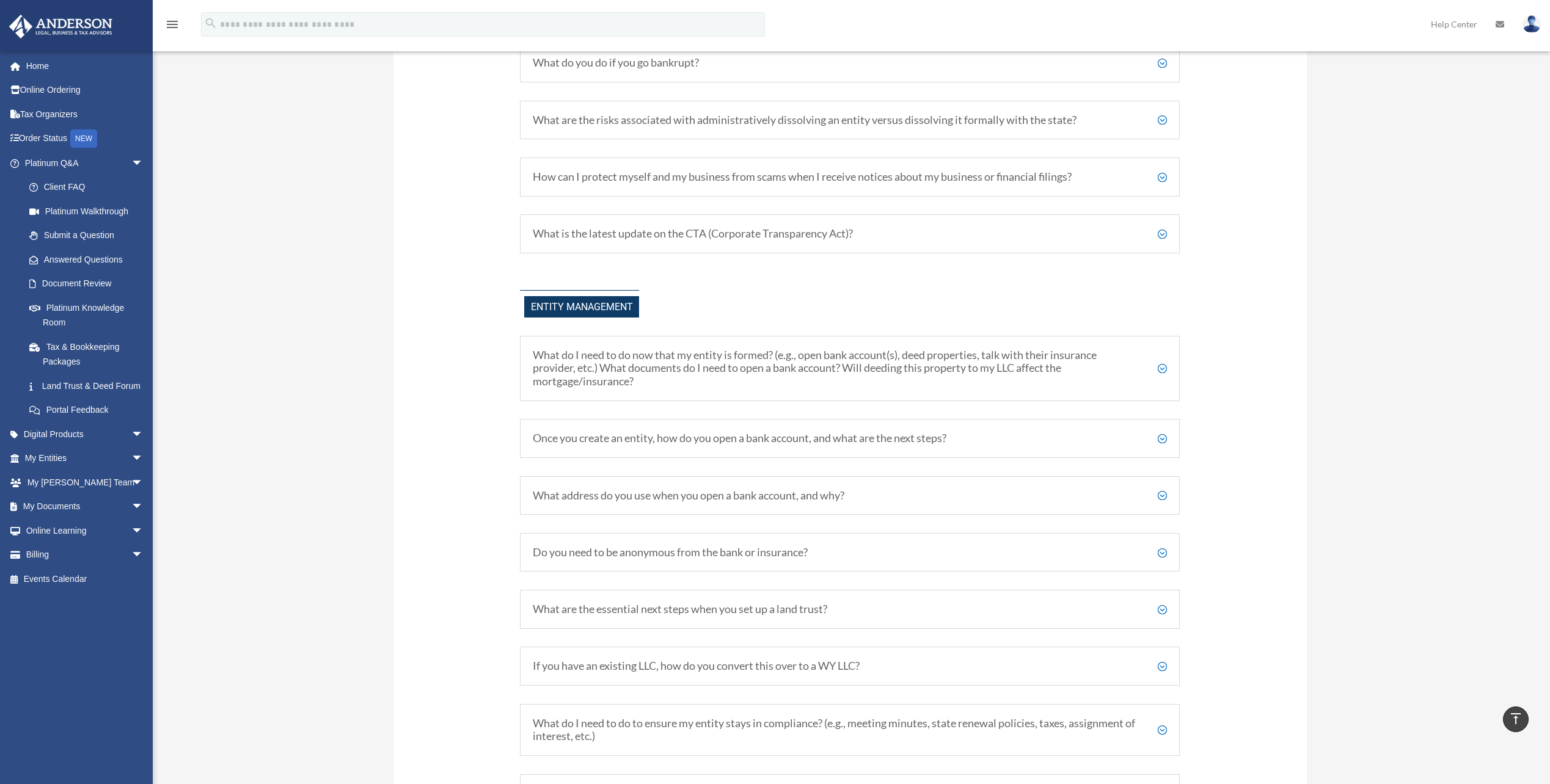
scroll to position [1405, 0]
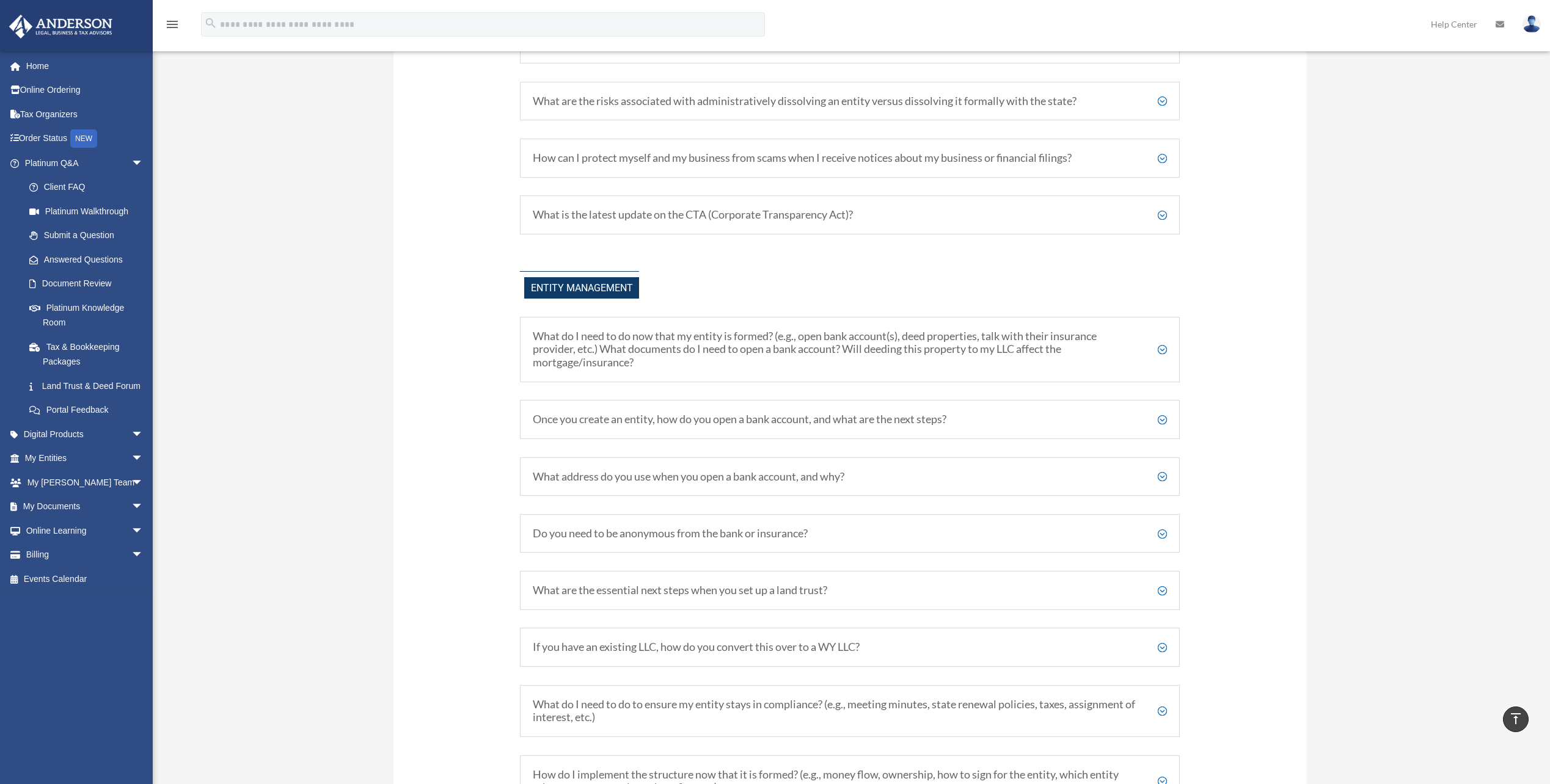
click at [1162, 479] on h5 "What address do you use when you open a bank account, and why?" at bounding box center [850, 477] width 635 height 13
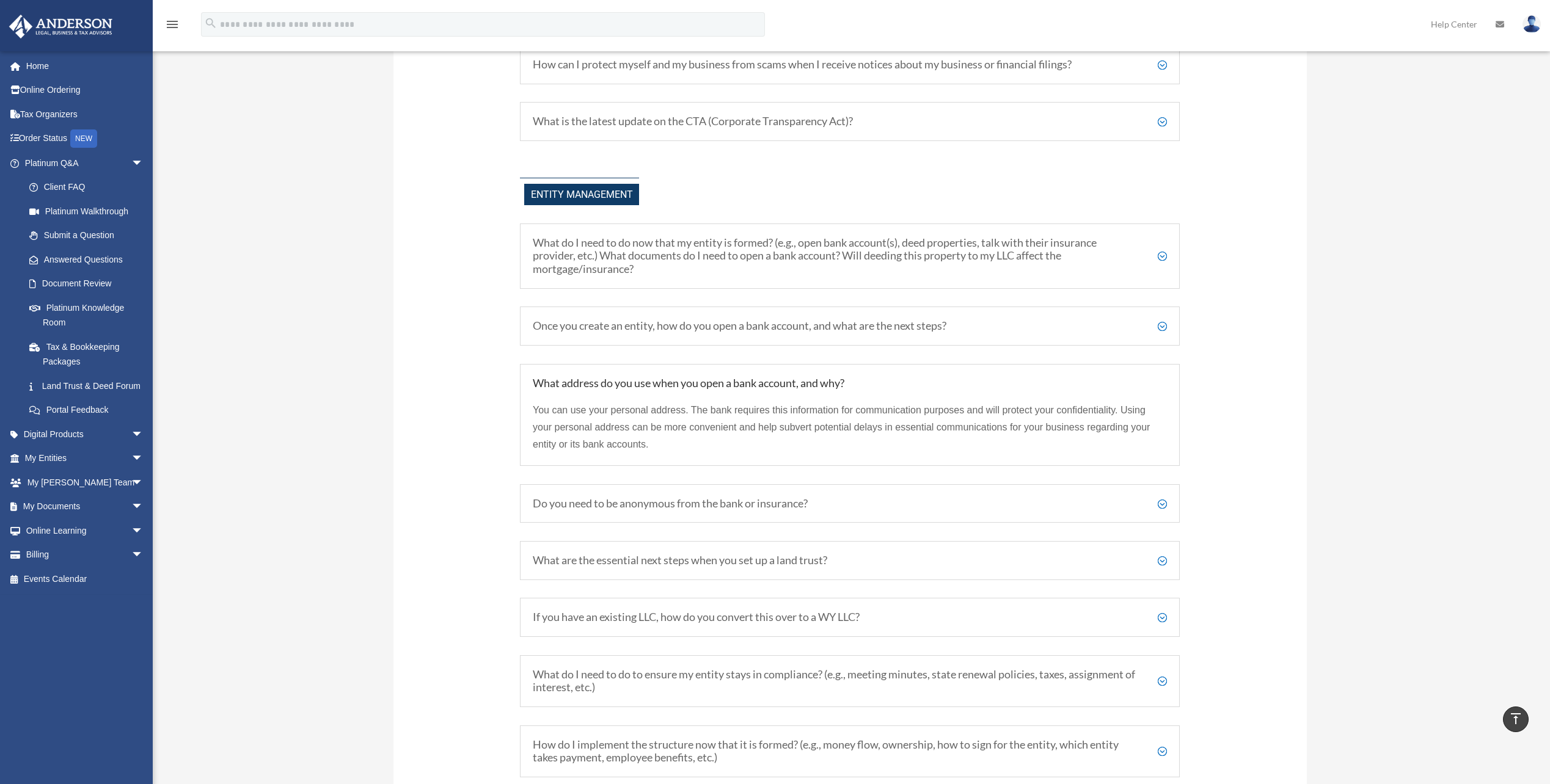
scroll to position [1527, 0]
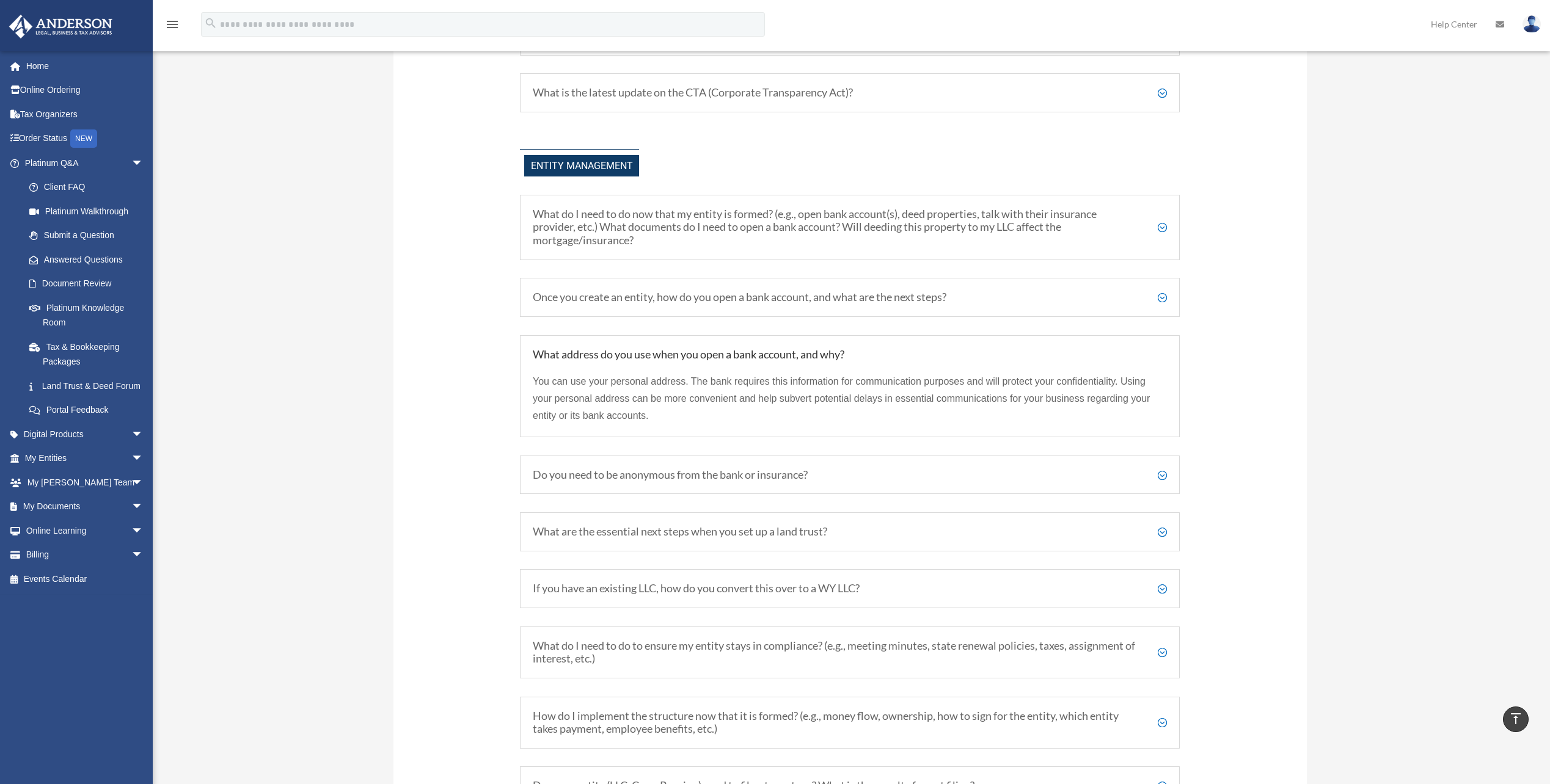
click at [1160, 486] on div "Do you need to be anonymous from the bank or insurance? Not at all! Naturally, …" at bounding box center [850, 475] width 660 height 39
click at [1161, 480] on h5 "Do you need to be anonymous from the bank or insurance?" at bounding box center [850, 475] width 635 height 13
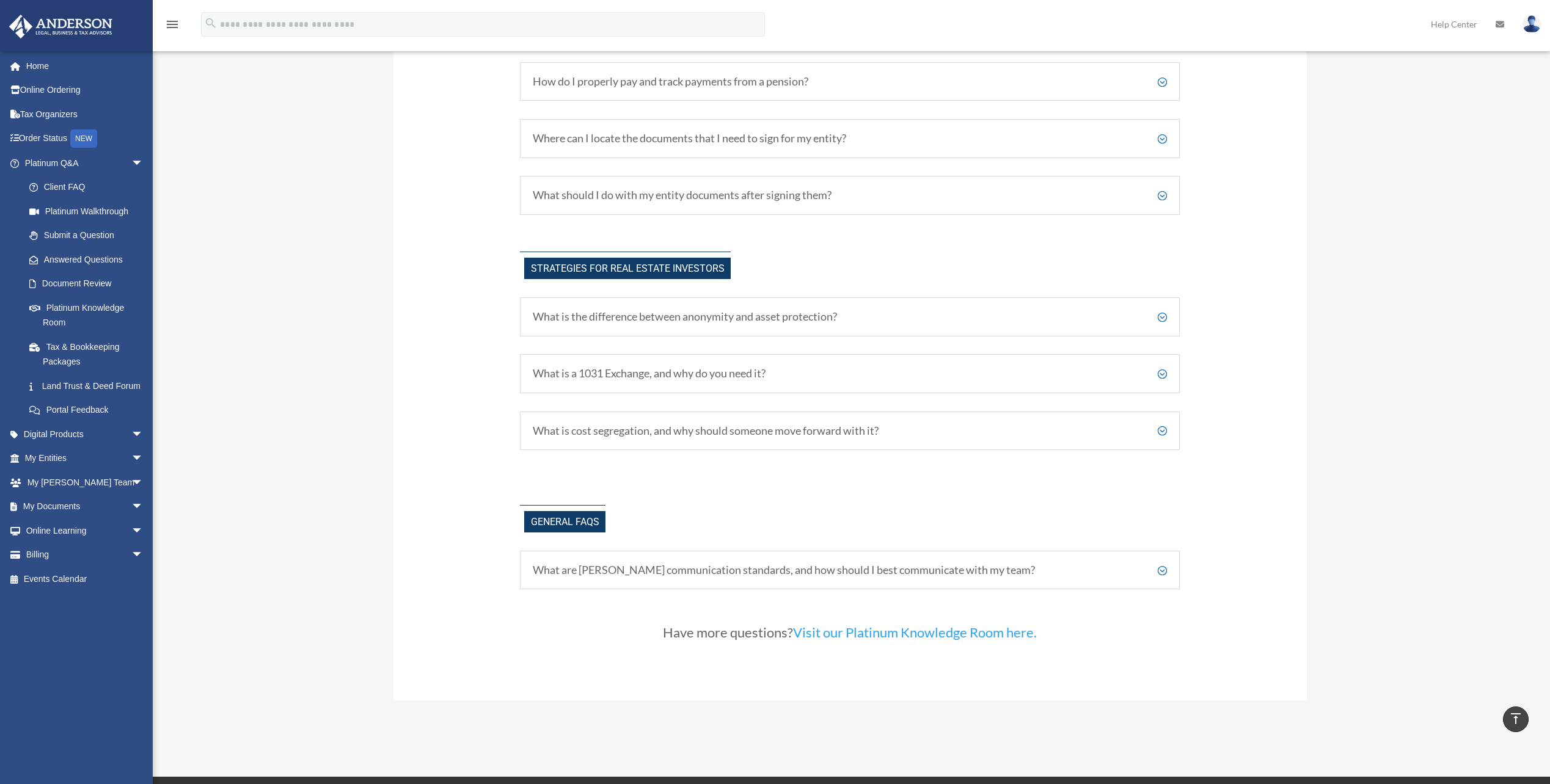
scroll to position [2565, 0]
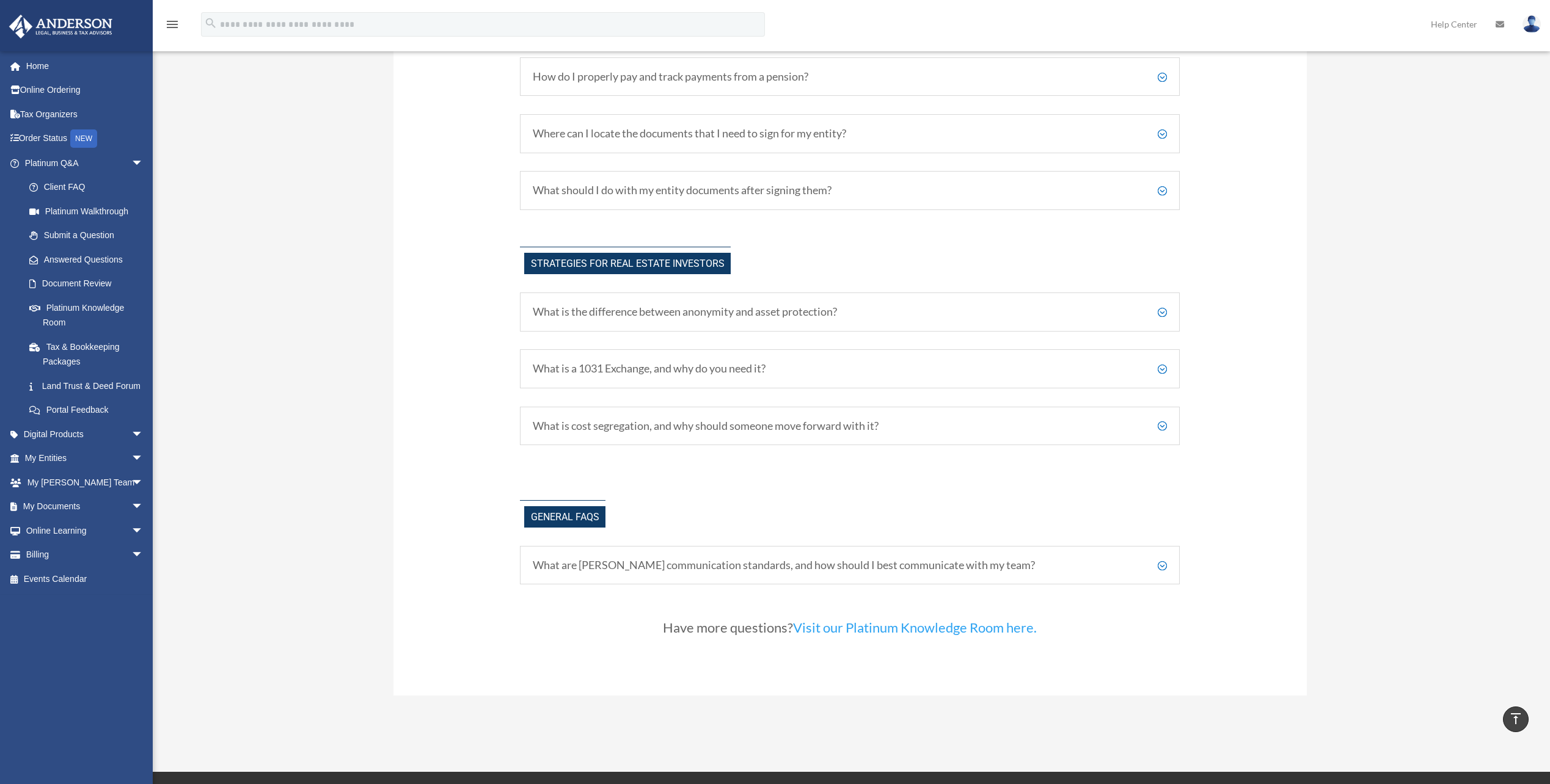
click at [1157, 370] on h5 "What is a 1031 Exchange, and why do you need it?" at bounding box center [850, 369] width 635 height 13
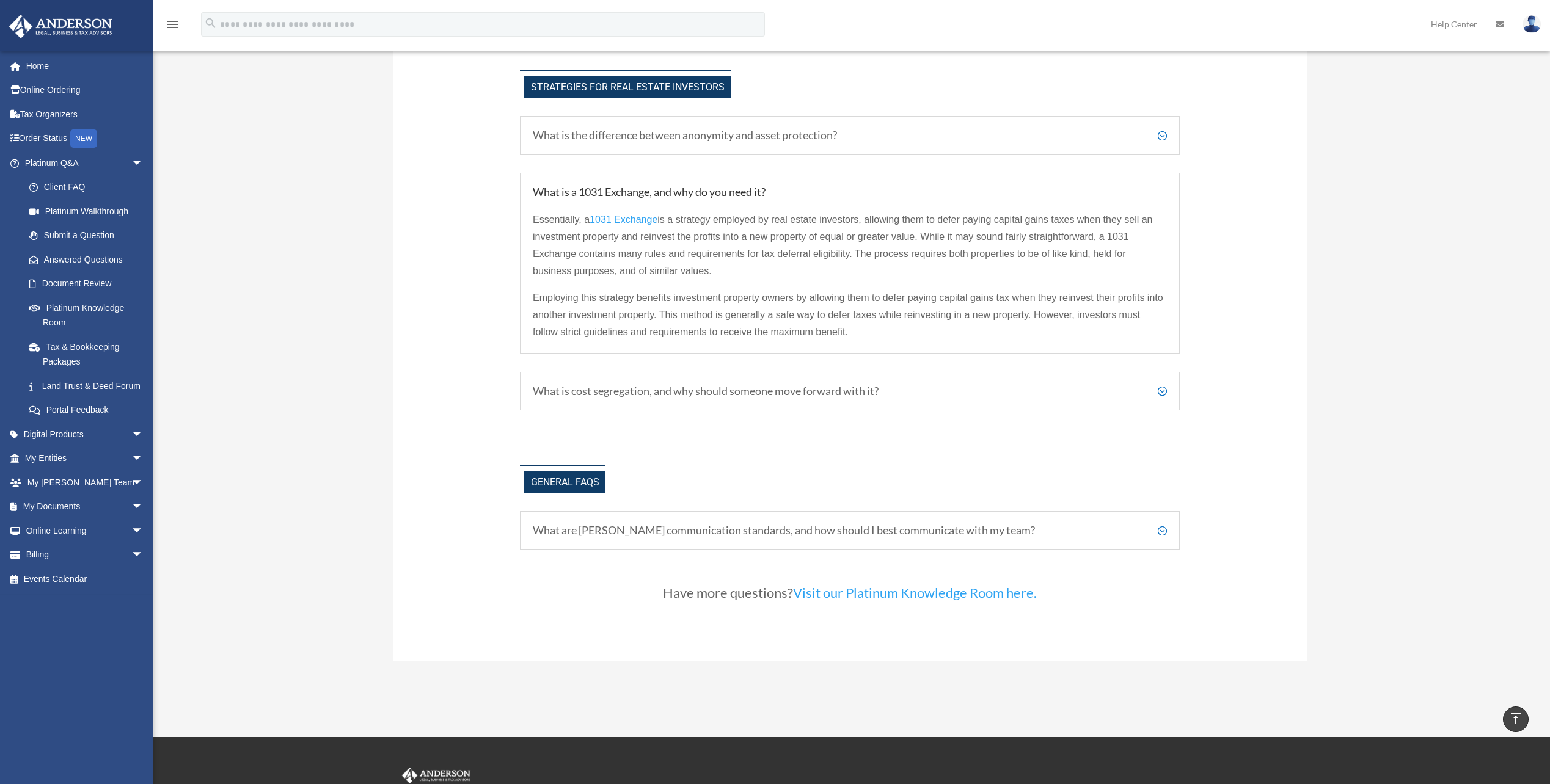
scroll to position [2748, 0]
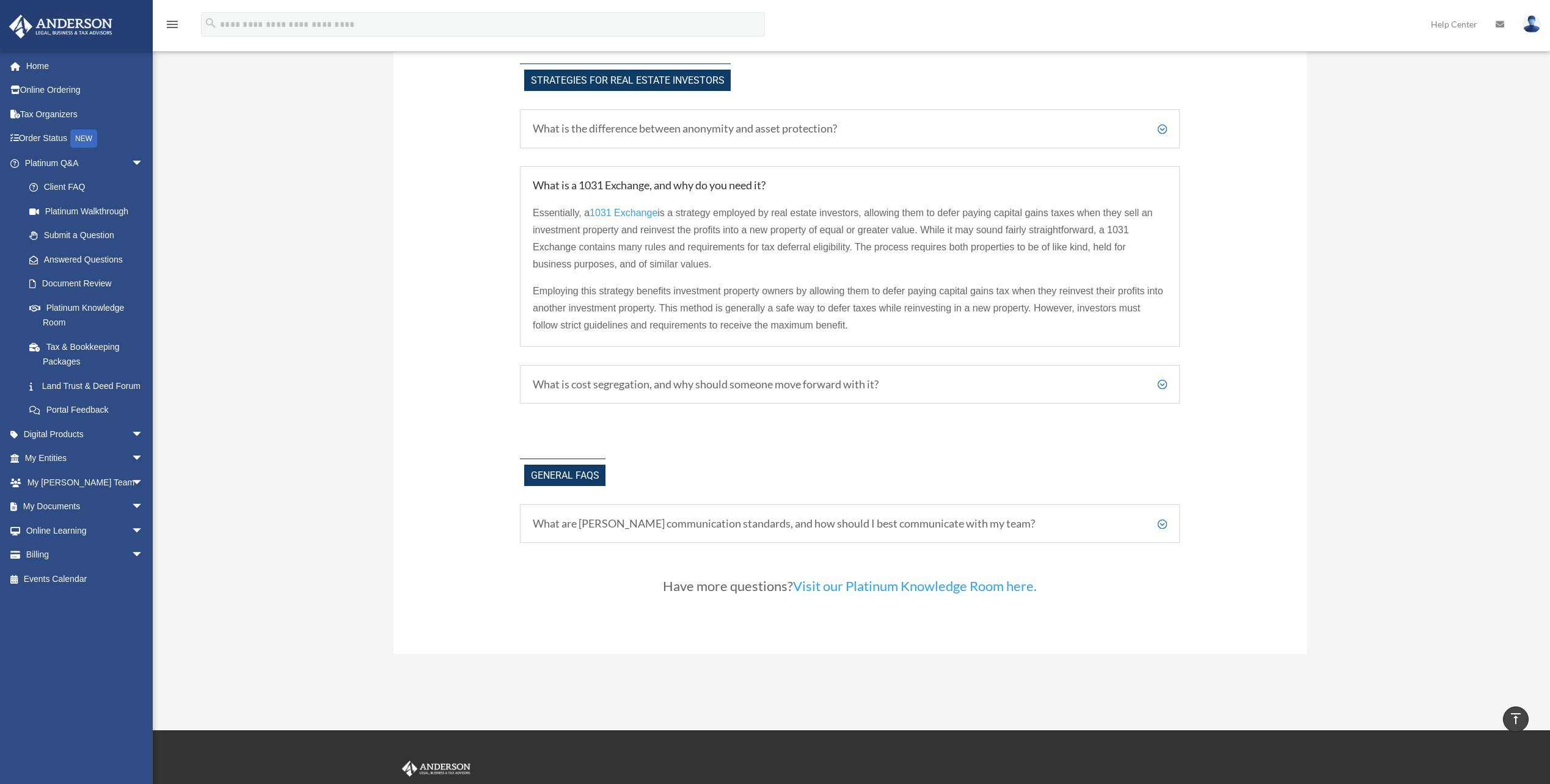
click at [1163, 524] on h5 "What are [PERSON_NAME] communication standards, and how should I best communica…" at bounding box center [850, 524] width 635 height 13
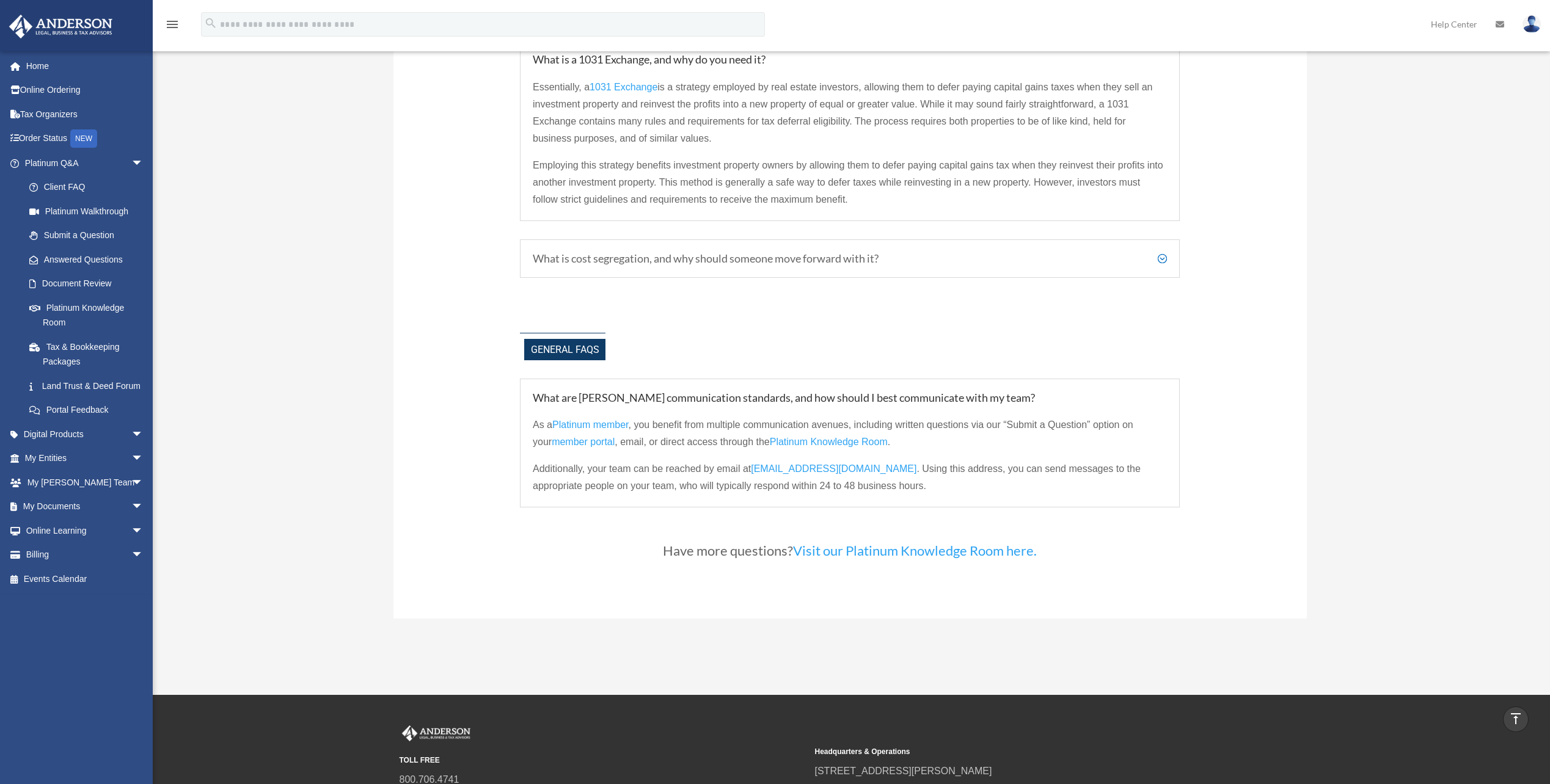
scroll to position [2932, 0]
